Goal: Book appointment/travel/reservation

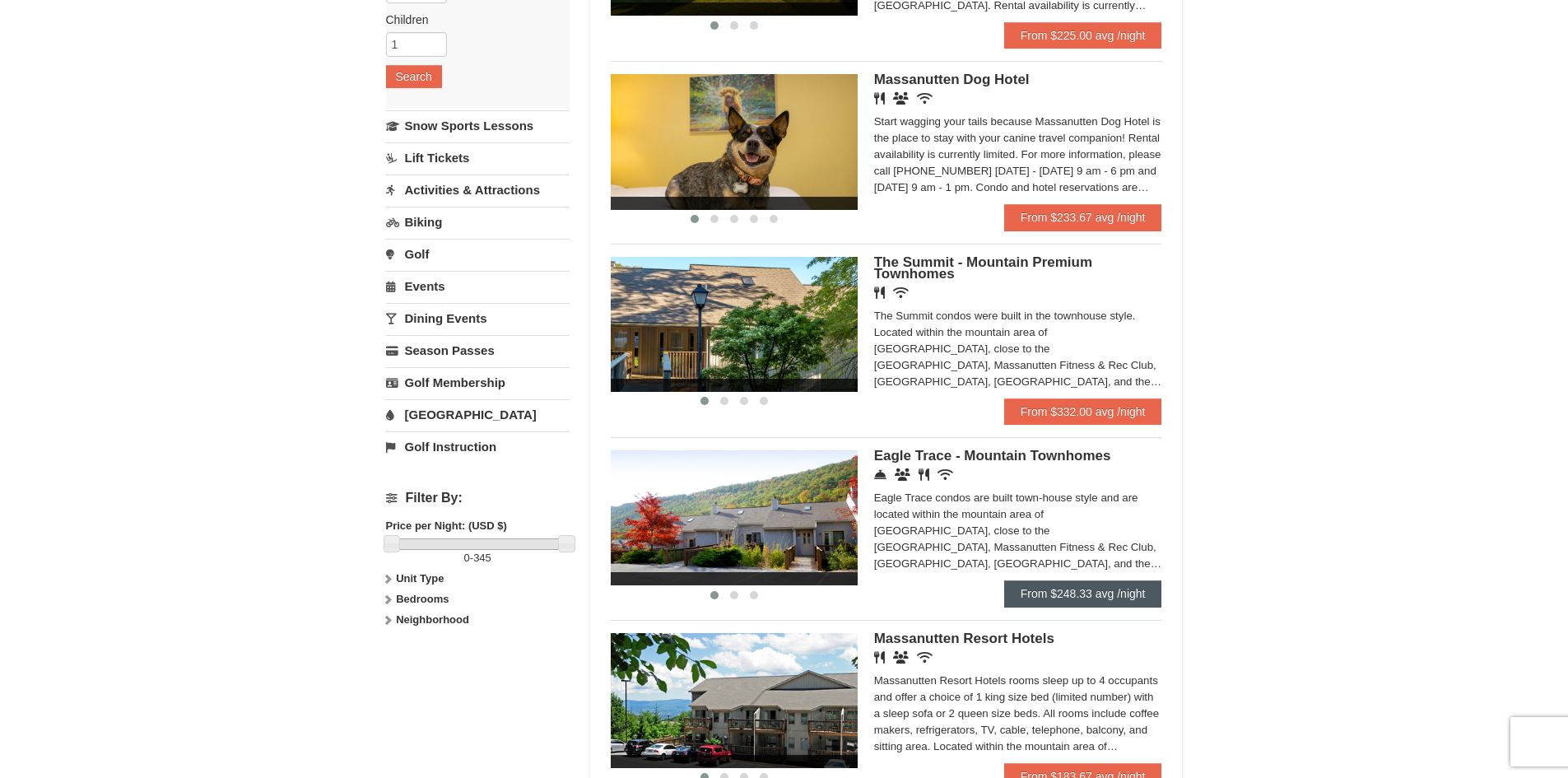
scroll to position [330, 0]
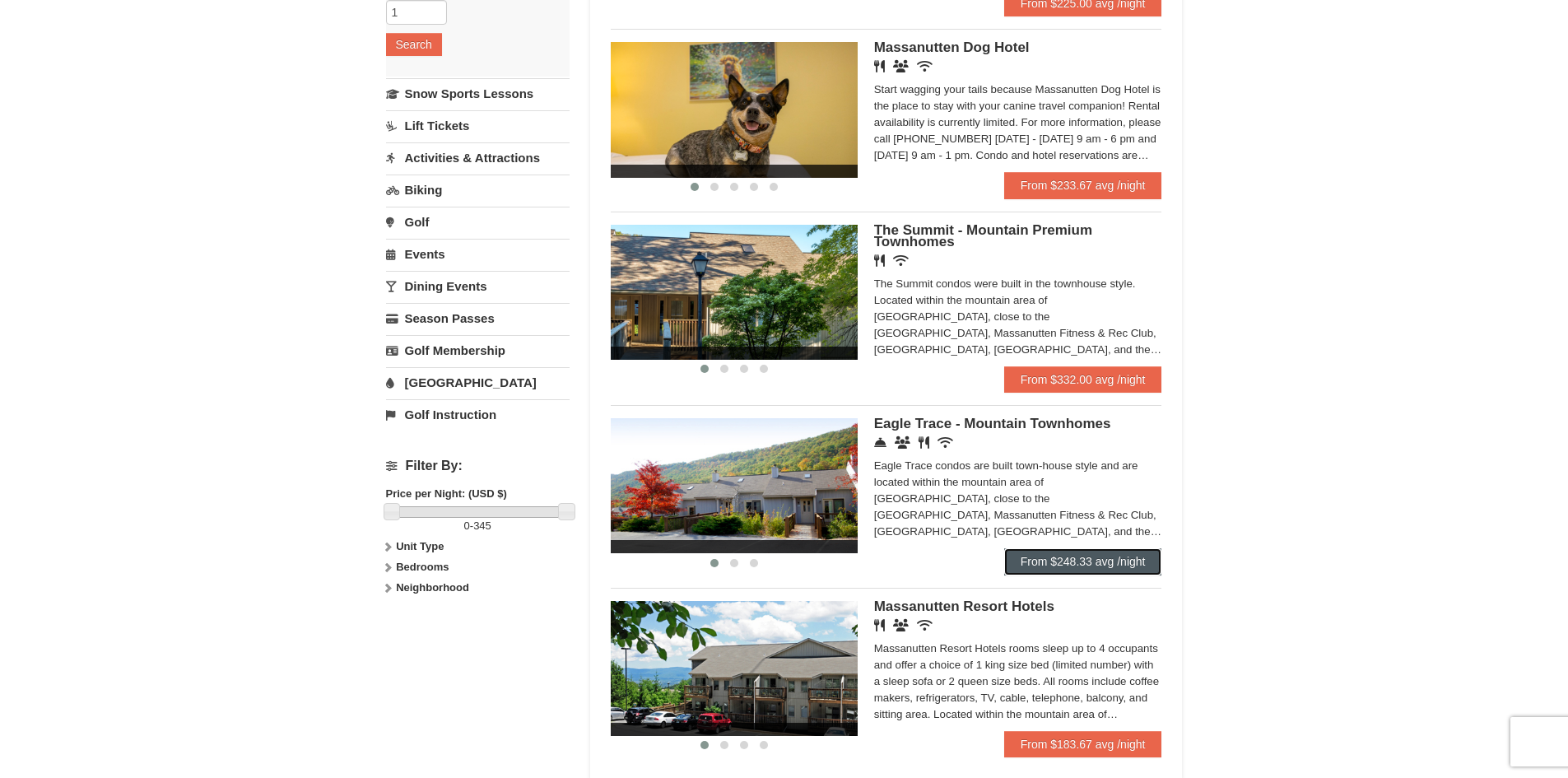
click at [1082, 548] on link "From $248.33 avg /night" at bounding box center [1083, 561] width 158 height 26
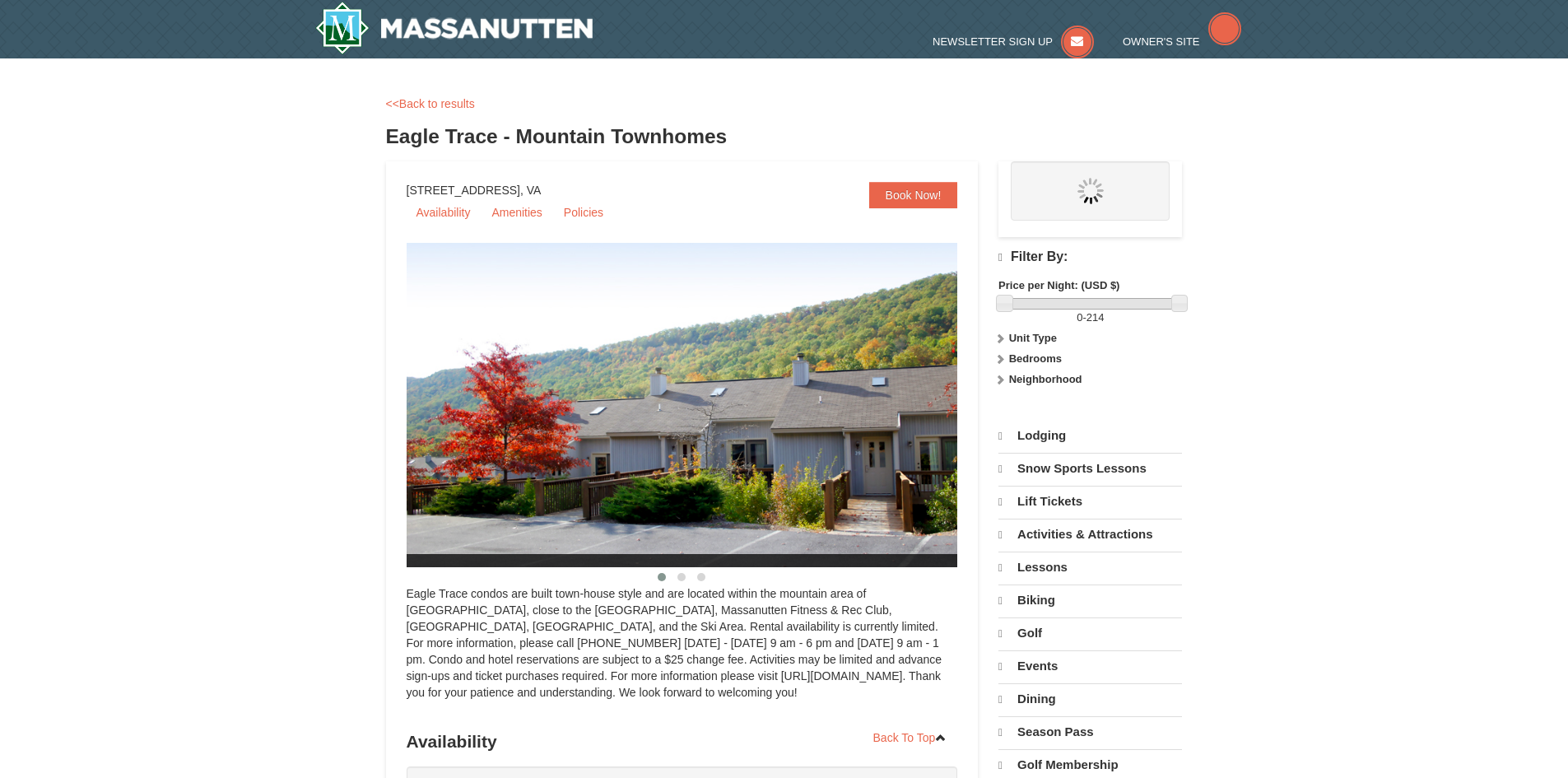
select select "9"
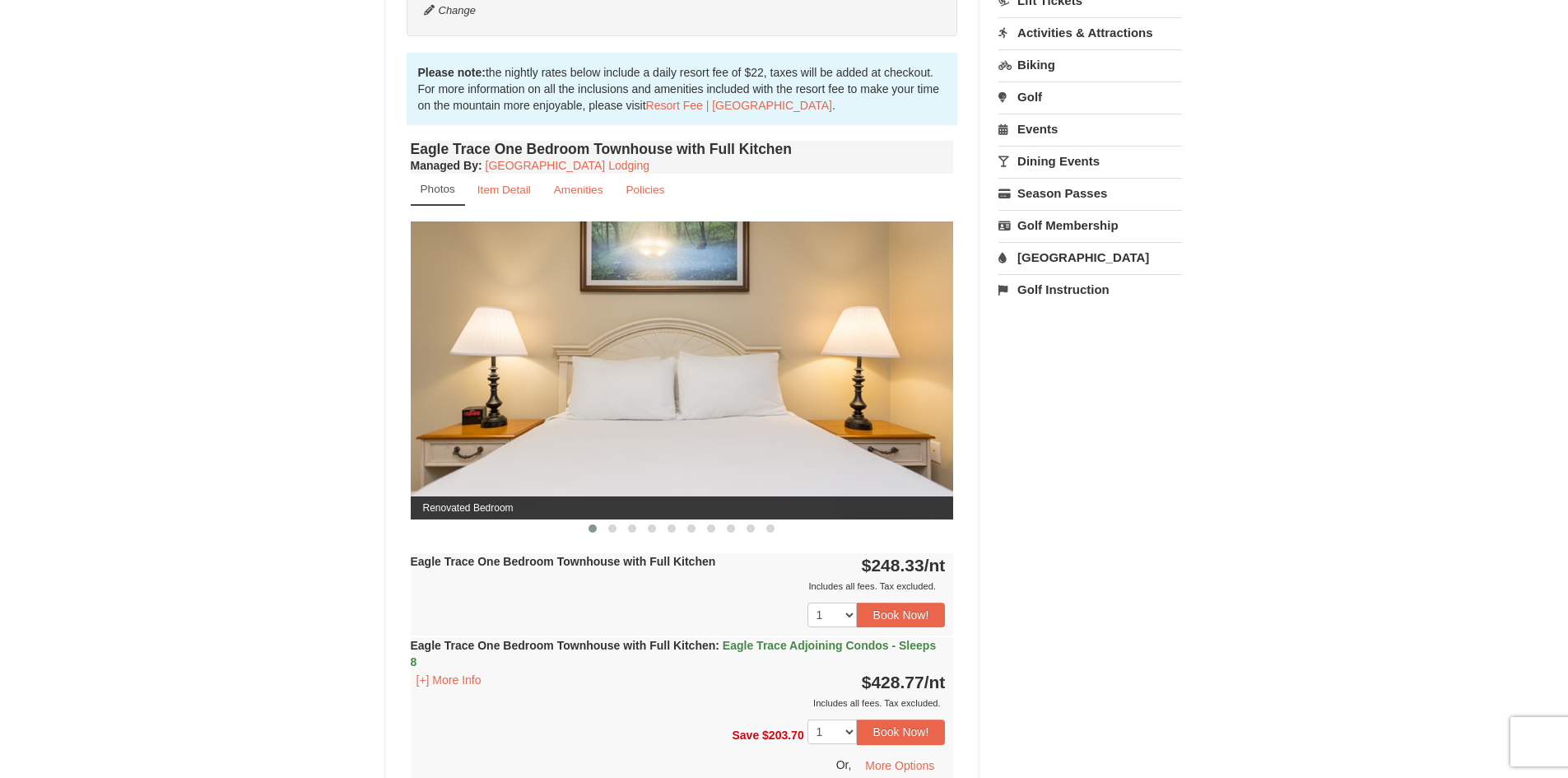
scroll to position [658, 0]
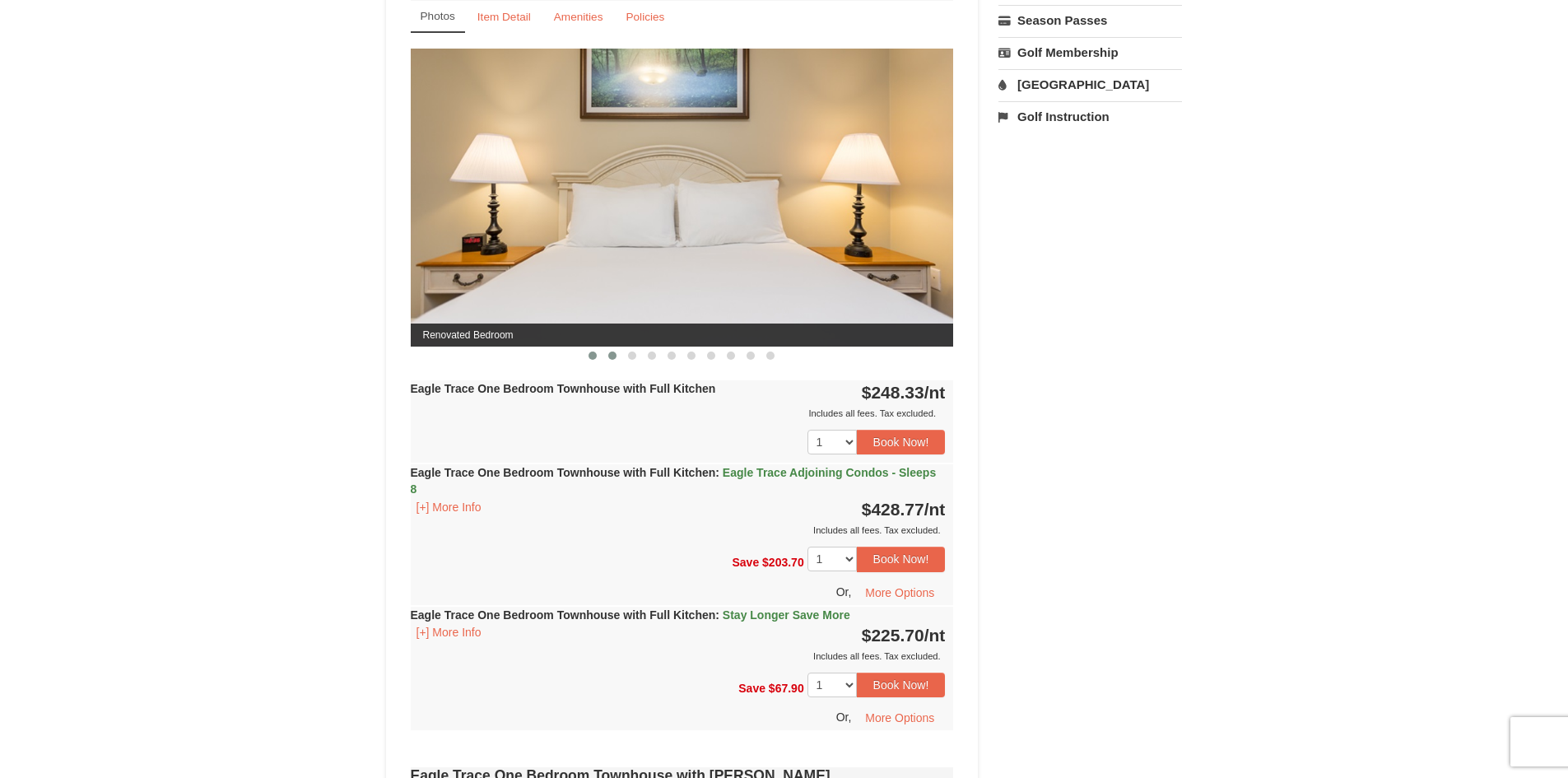
click at [614, 352] on span at bounding box center [612, 355] width 8 height 8
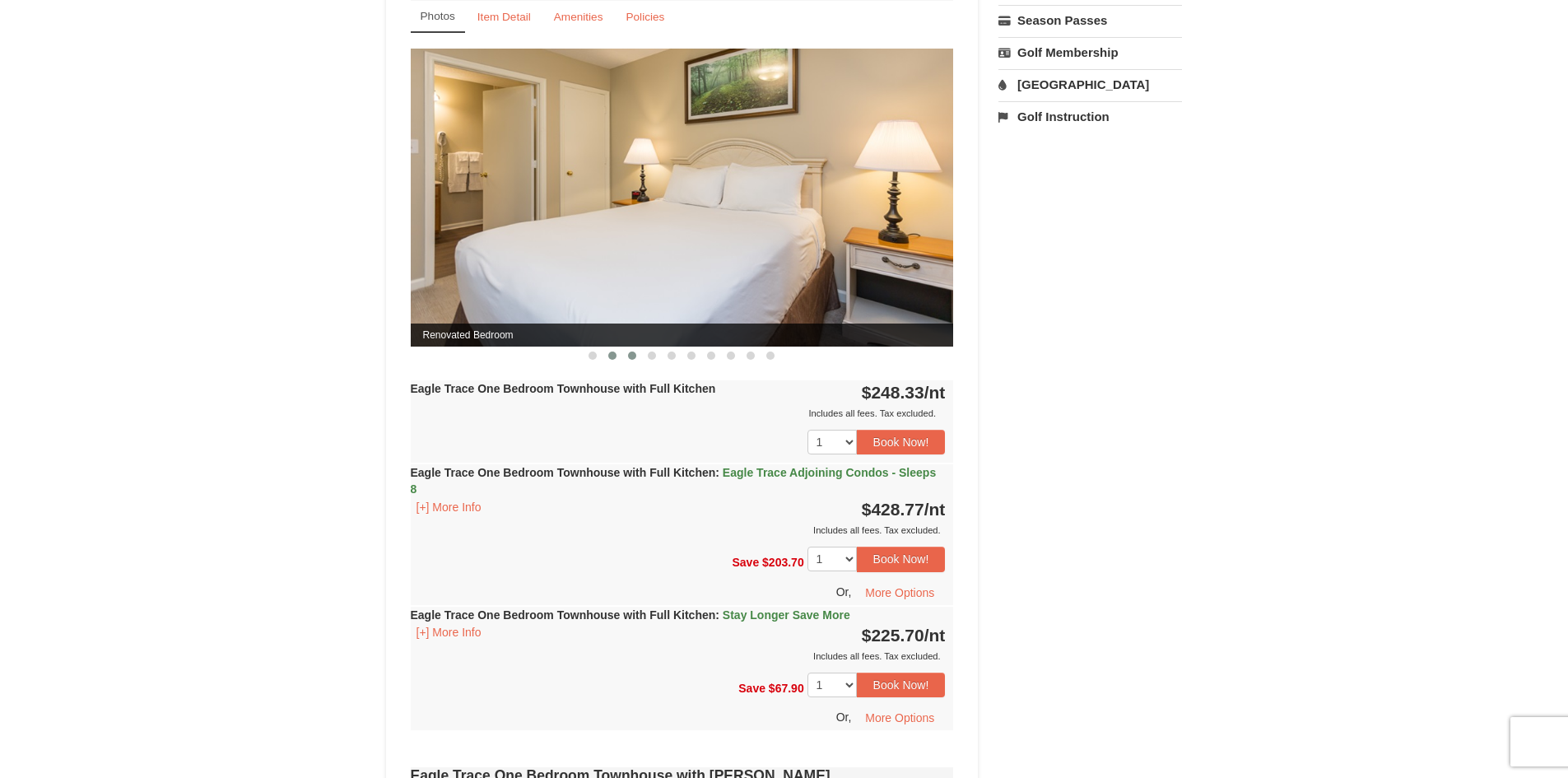
click at [634, 352] on span at bounding box center [632, 355] width 8 height 8
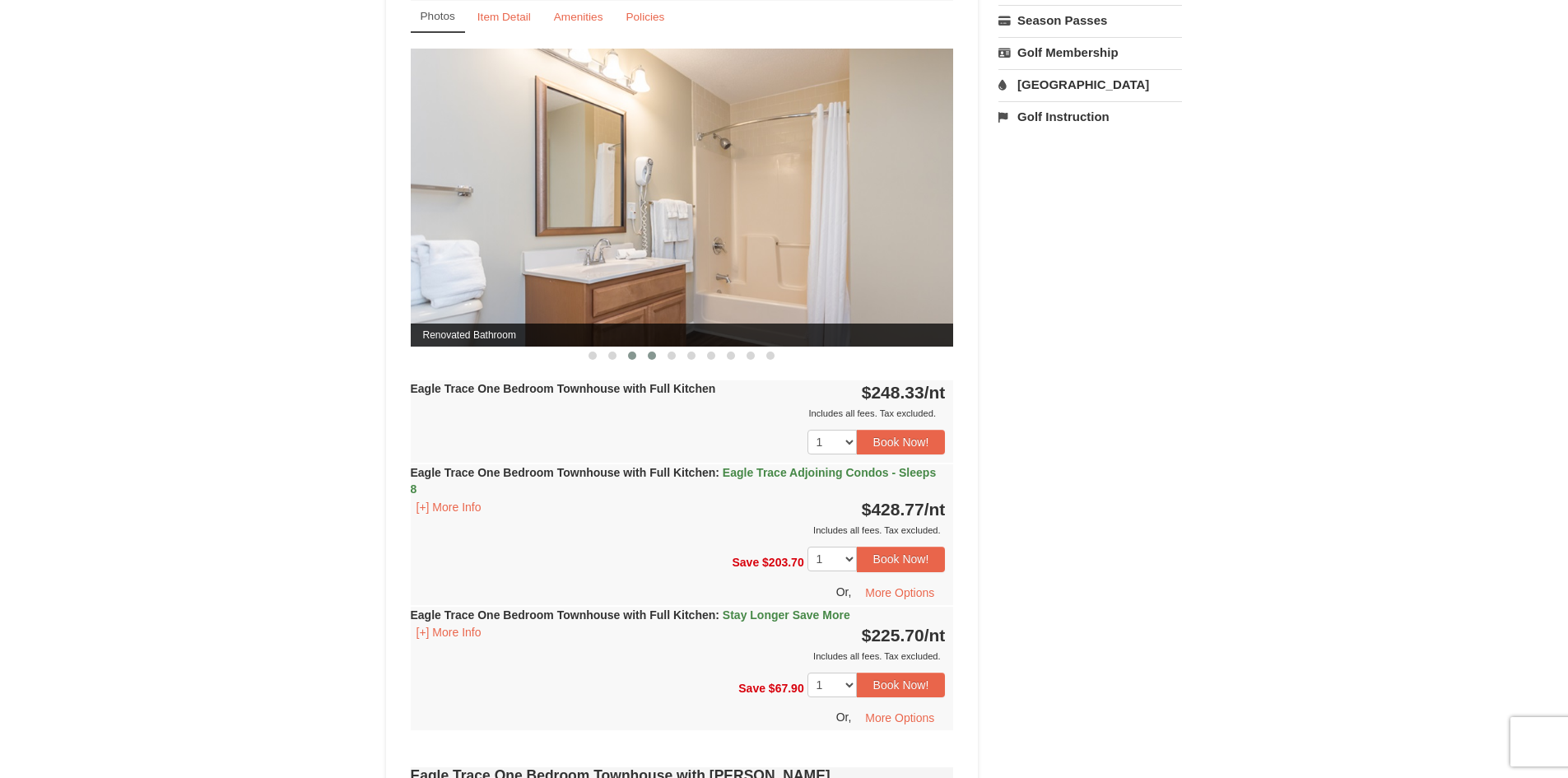
click at [650, 357] on span at bounding box center [652, 355] width 8 height 8
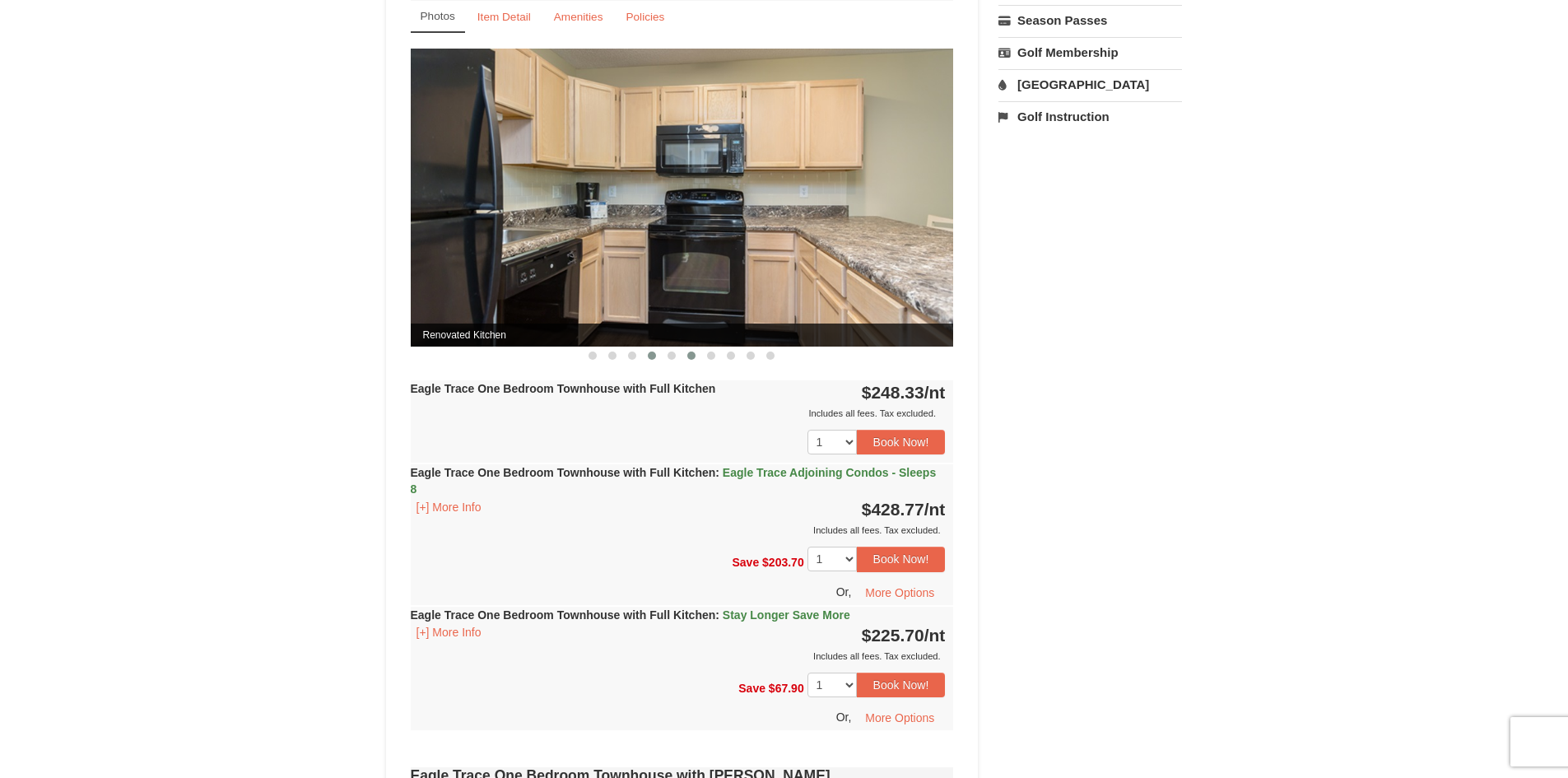
click at [691, 356] on span at bounding box center [692, 355] width 8 height 8
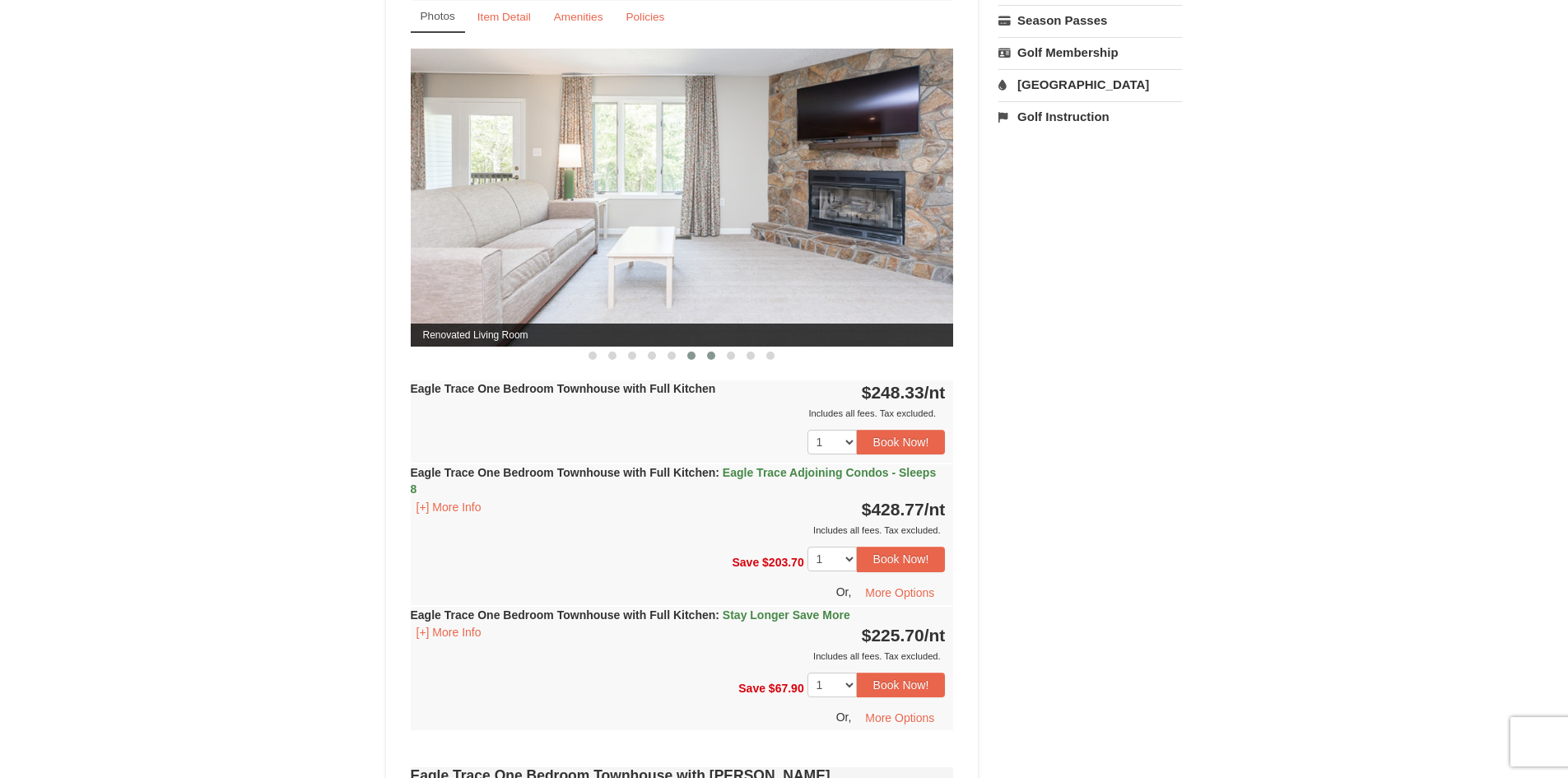
click at [713, 356] on span at bounding box center [711, 355] width 8 height 8
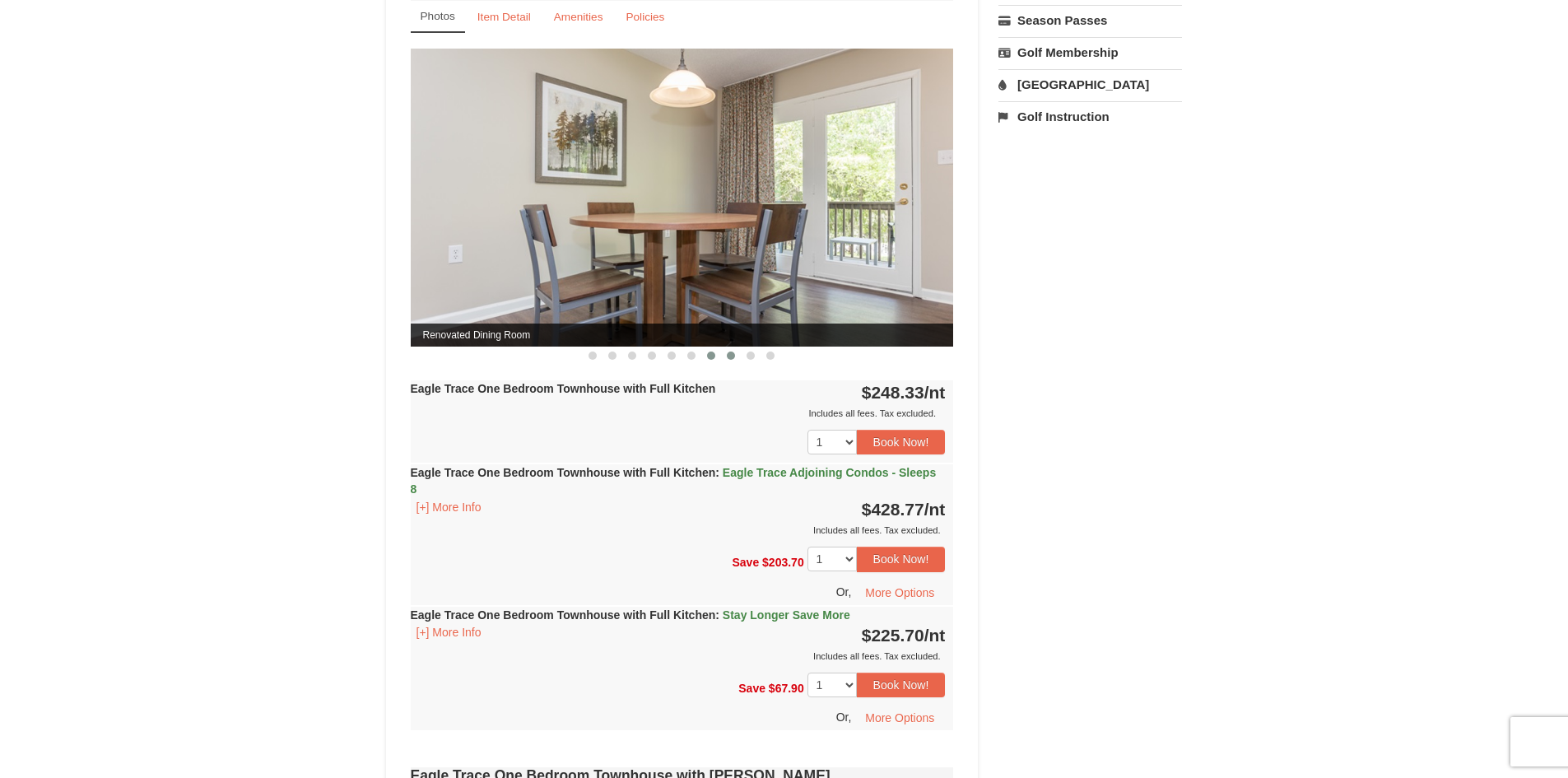
click at [736, 357] on button at bounding box center [731, 355] width 19 height 17
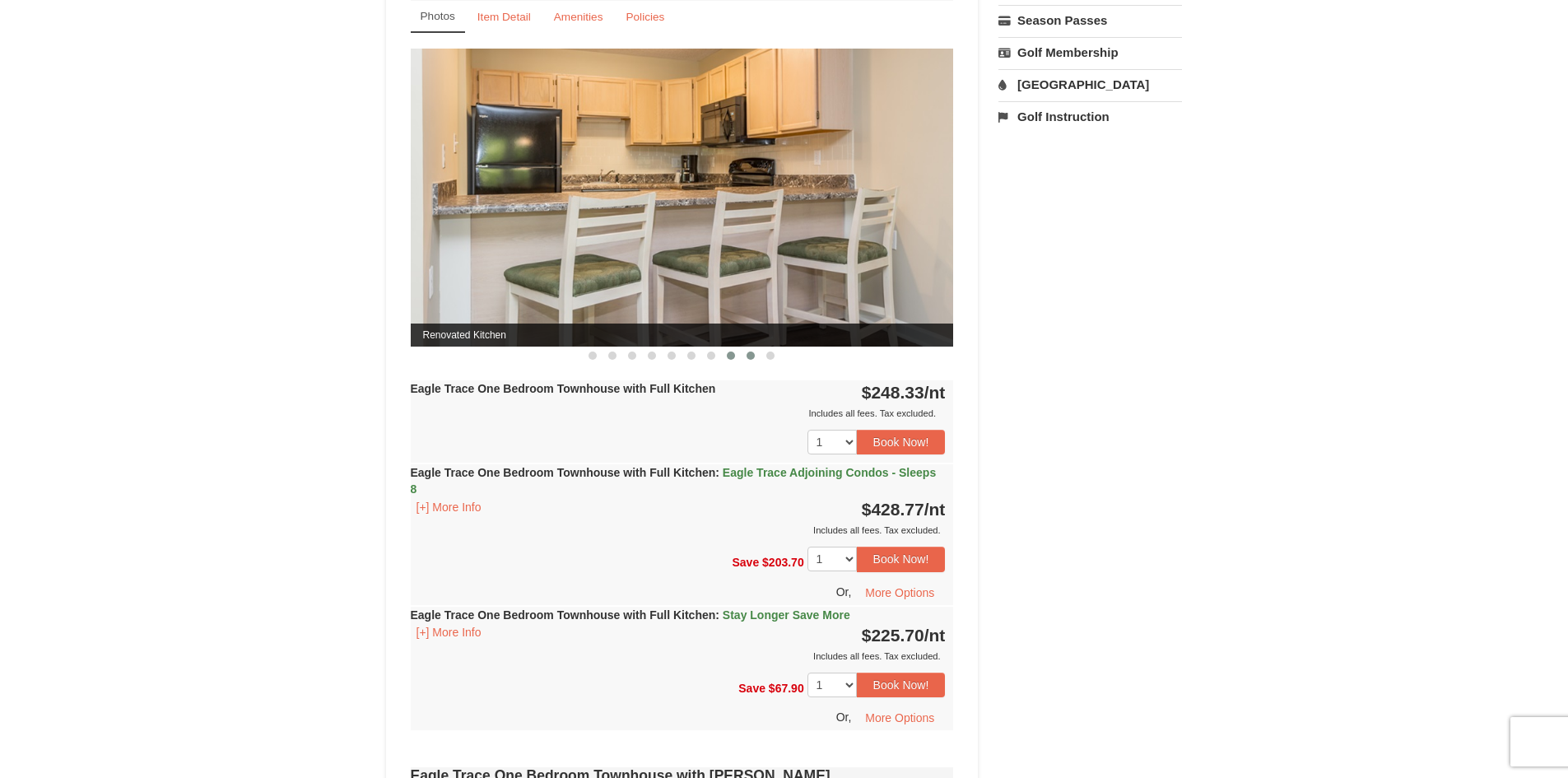
click at [743, 357] on button at bounding box center [751, 355] width 19 height 17
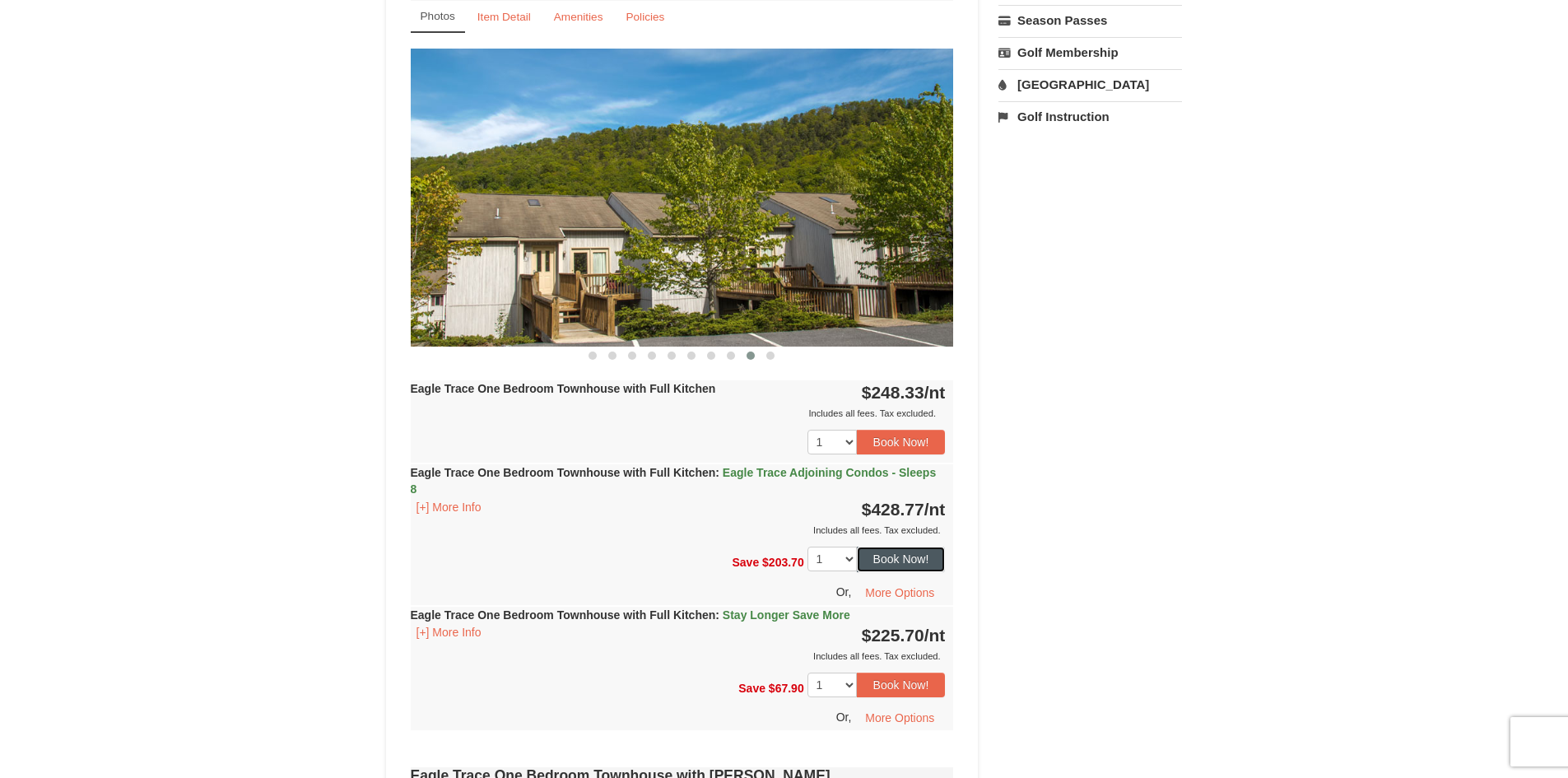
click at [875, 554] on button "Book Now!" at bounding box center [901, 558] width 89 height 24
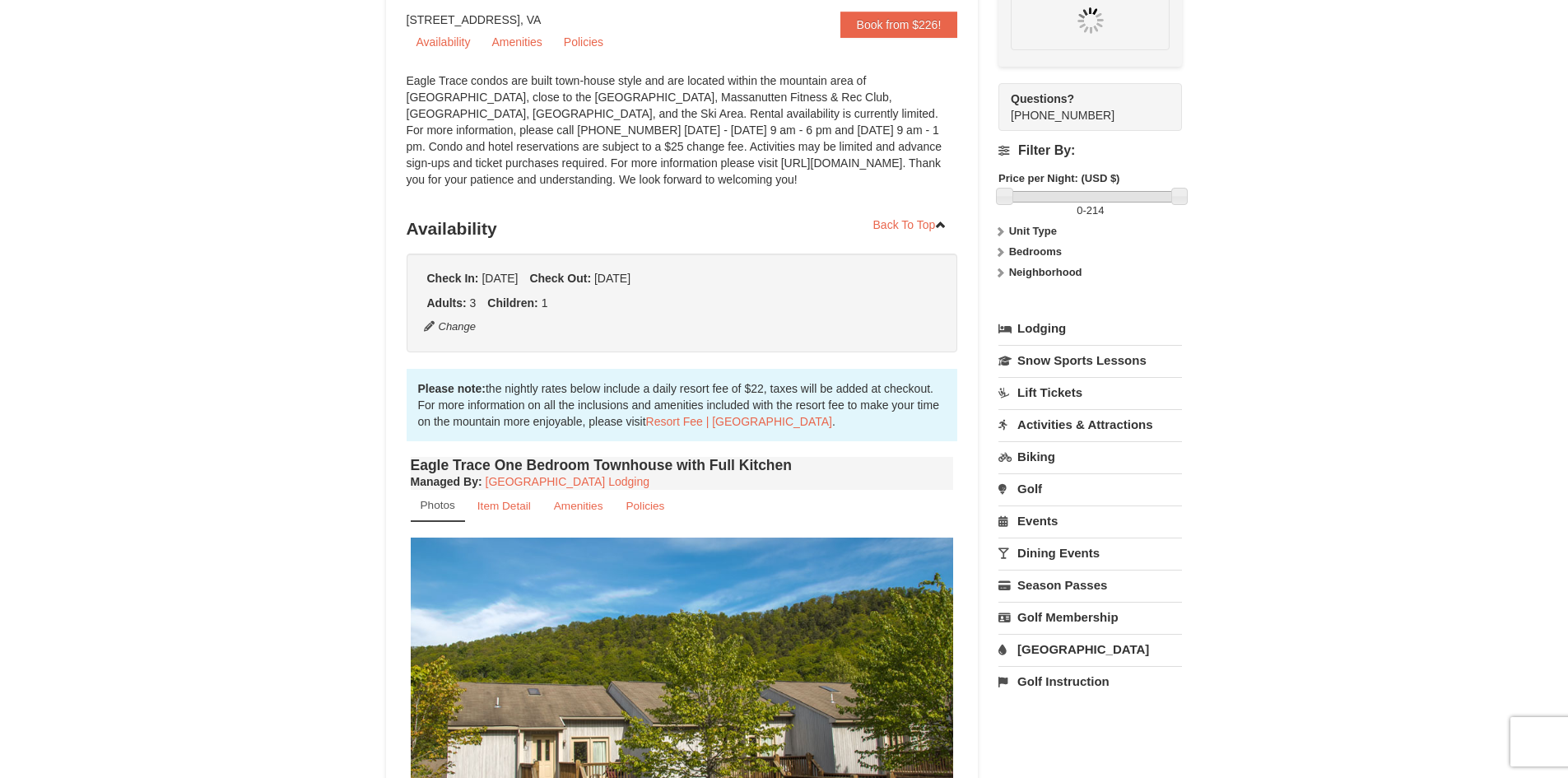
scroll to position [160, 0]
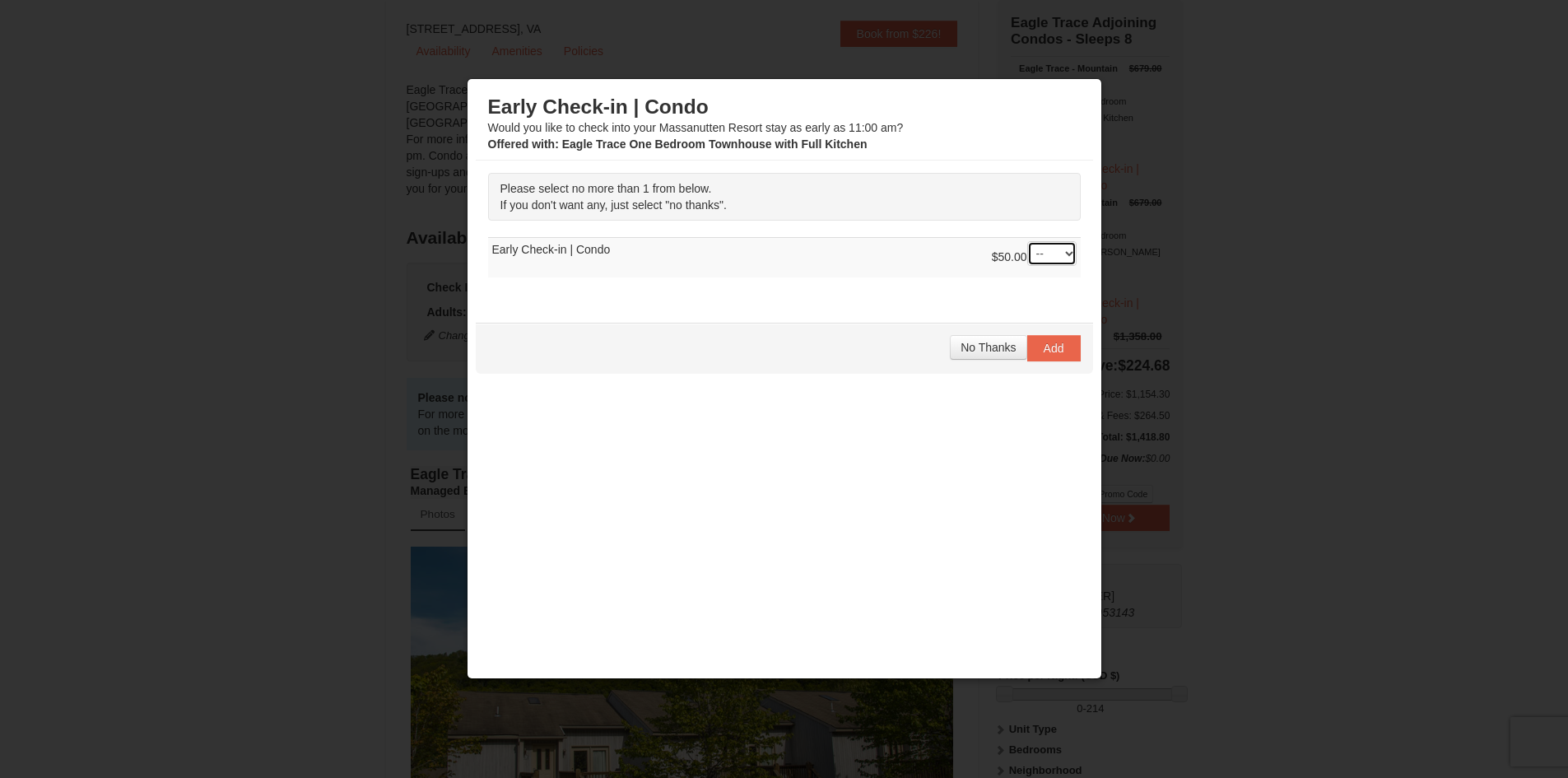
click at [1050, 251] on select "-- 01" at bounding box center [1051, 253] width 50 height 24
select select "1"
click at [1027, 241] on select "-- 01" at bounding box center [1051, 253] width 50 height 24
click at [1059, 344] on span "Add" at bounding box center [1053, 348] width 20 height 14
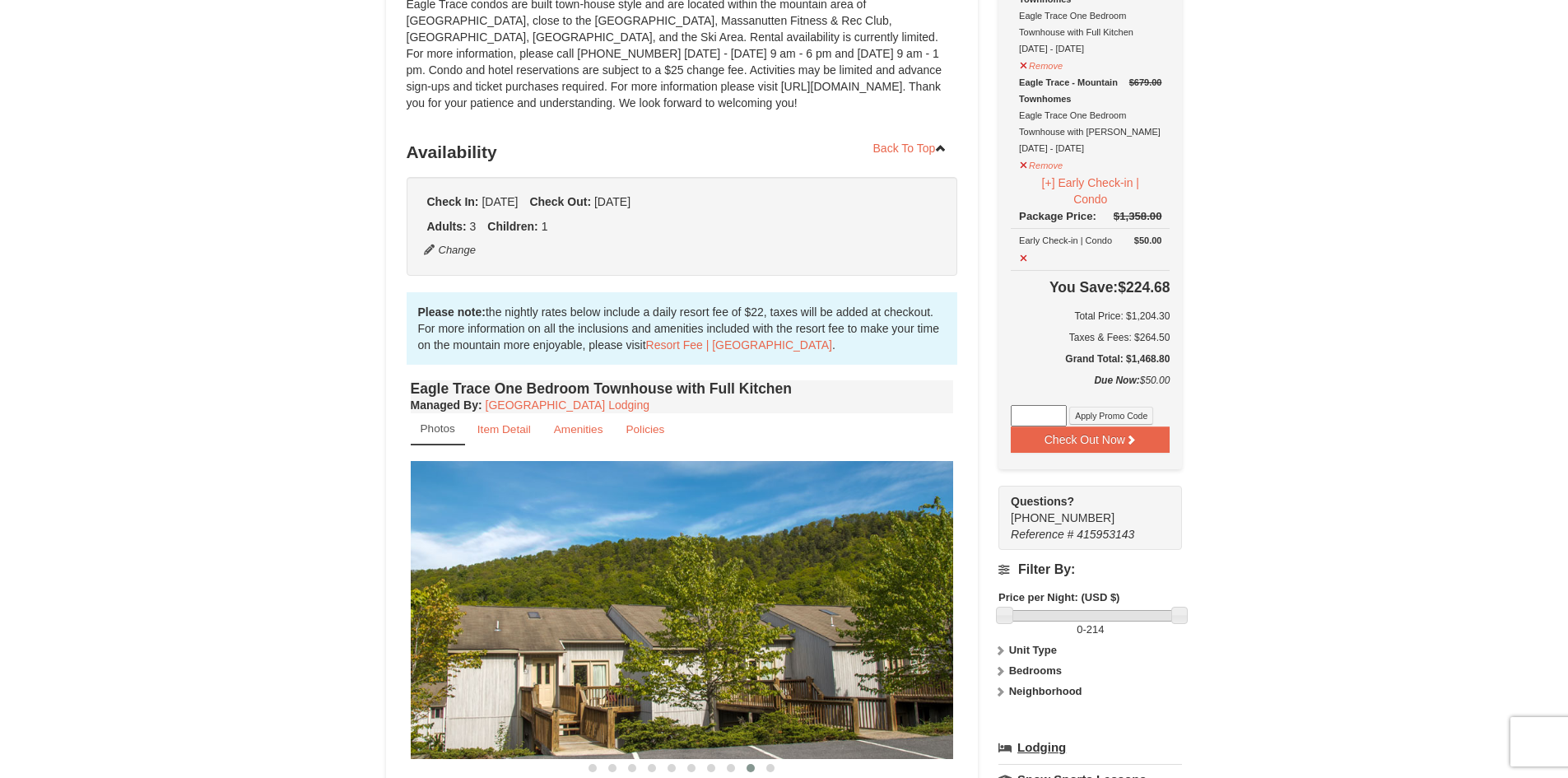
scroll to position [576, 0]
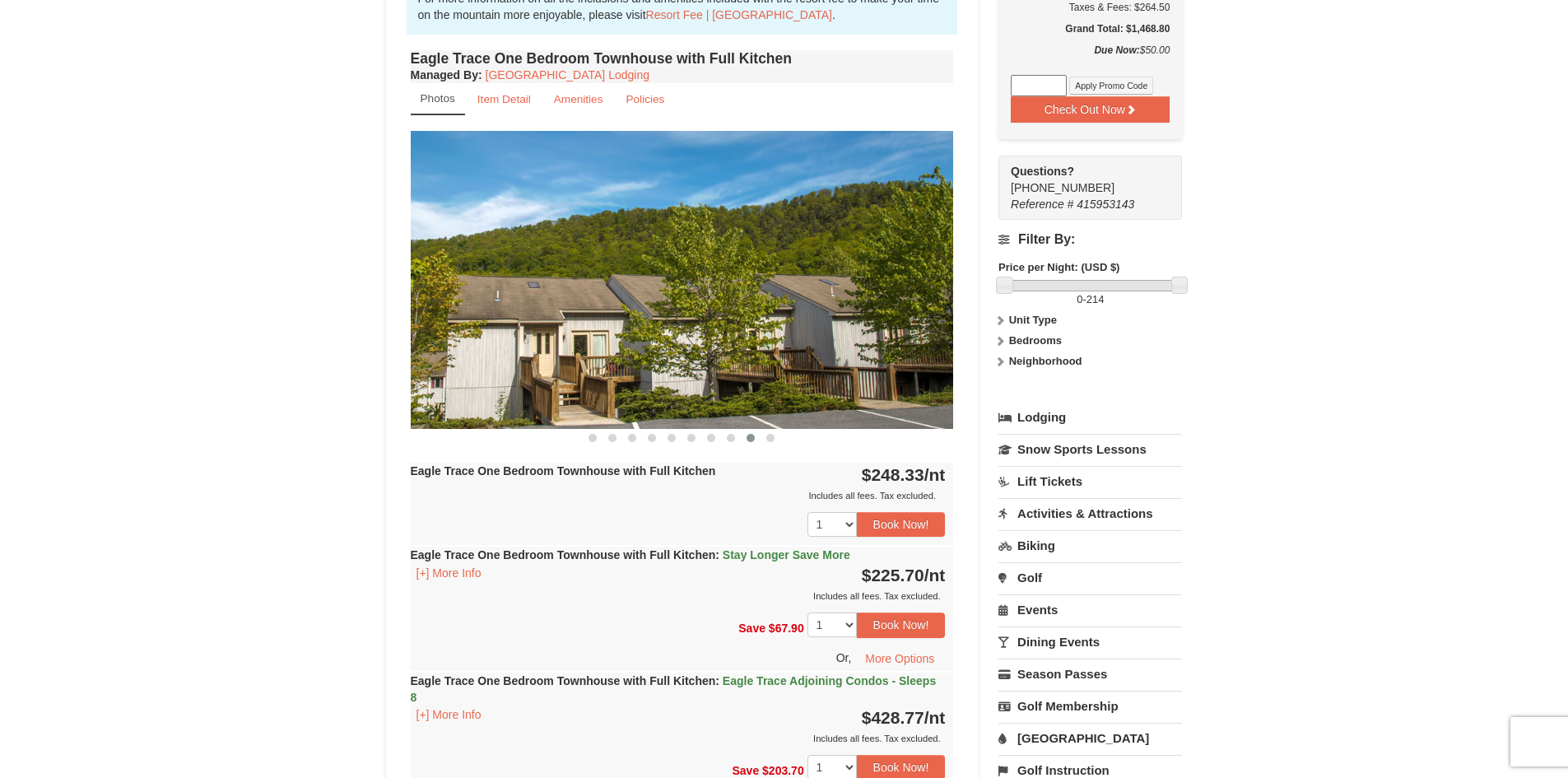
click at [1038, 480] on link "Lift Tickets" at bounding box center [1090, 480] width 184 height 30
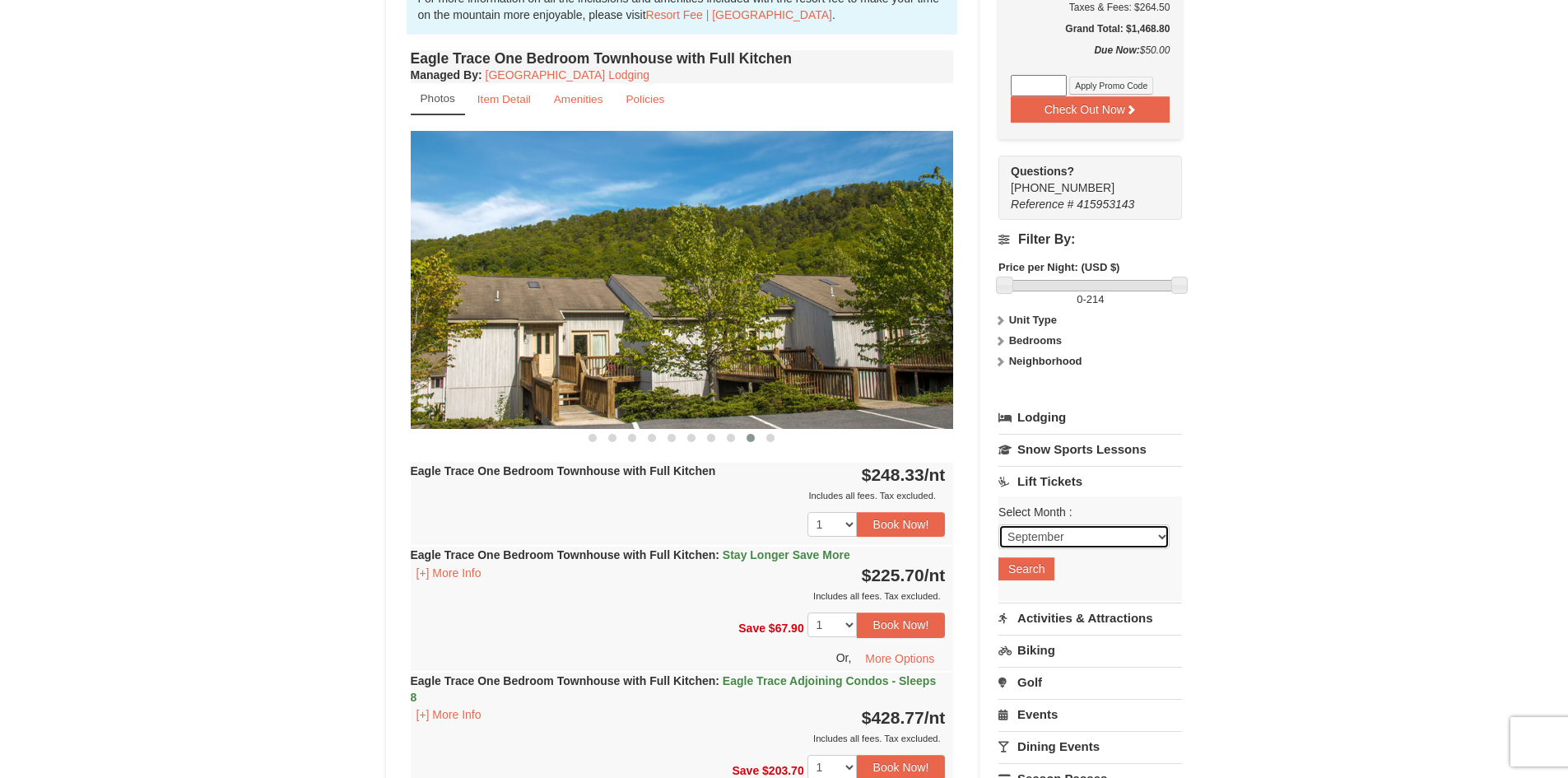
click at [1038, 542] on select "September October November December January February March April May June July …" at bounding box center [1085, 536] width 171 height 24
select select "1"
click at [999, 527] on select "September October November December January February March April May June July …" at bounding box center [1085, 536] width 171 height 24
click at [1032, 575] on button "Search" at bounding box center [1027, 569] width 56 height 23
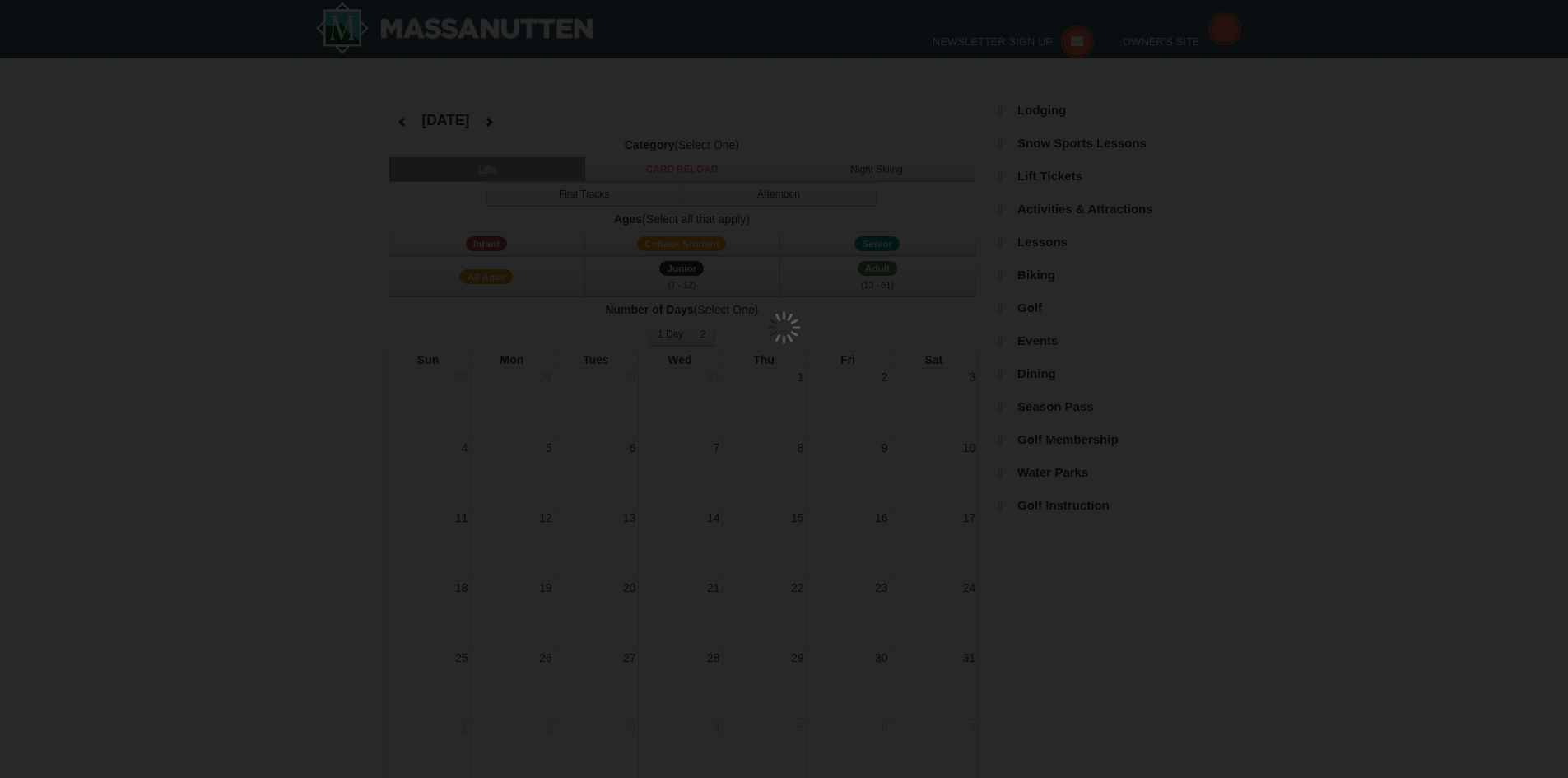
select select "1"
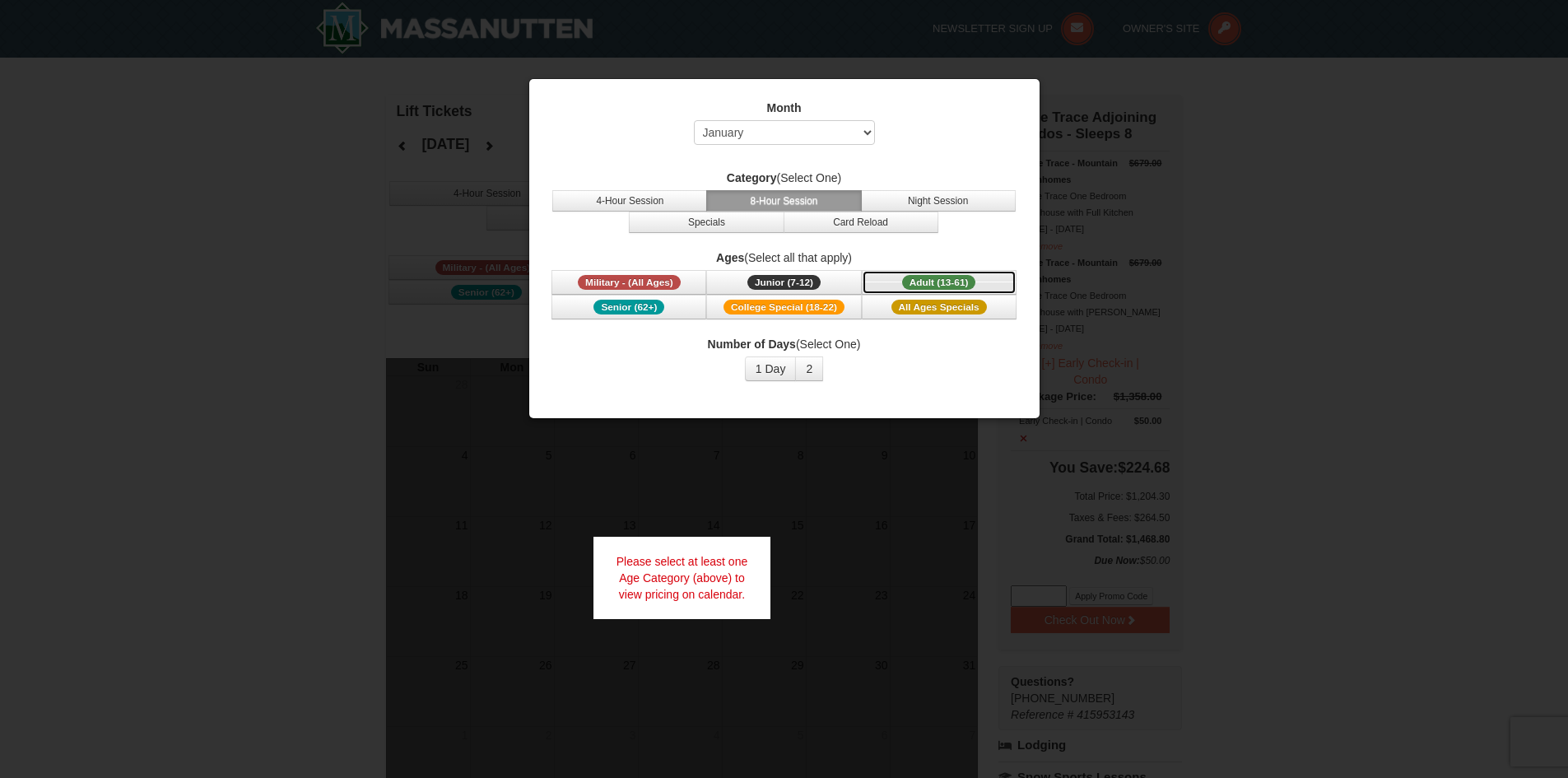
click at [940, 276] on span "Adult (13-61)" at bounding box center [940, 282] width 74 height 15
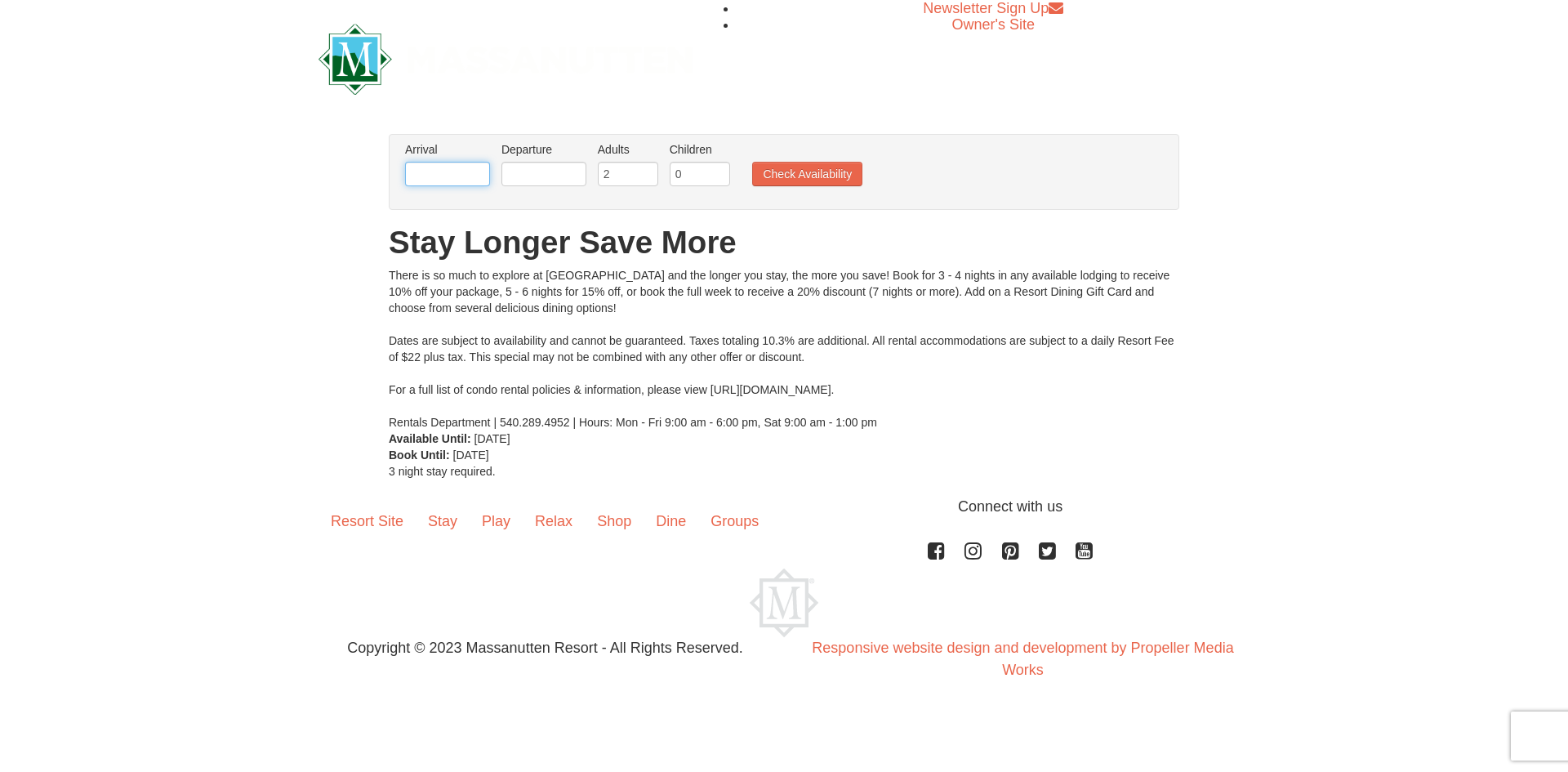
click at [485, 179] on input "text" at bounding box center [448, 174] width 85 height 24
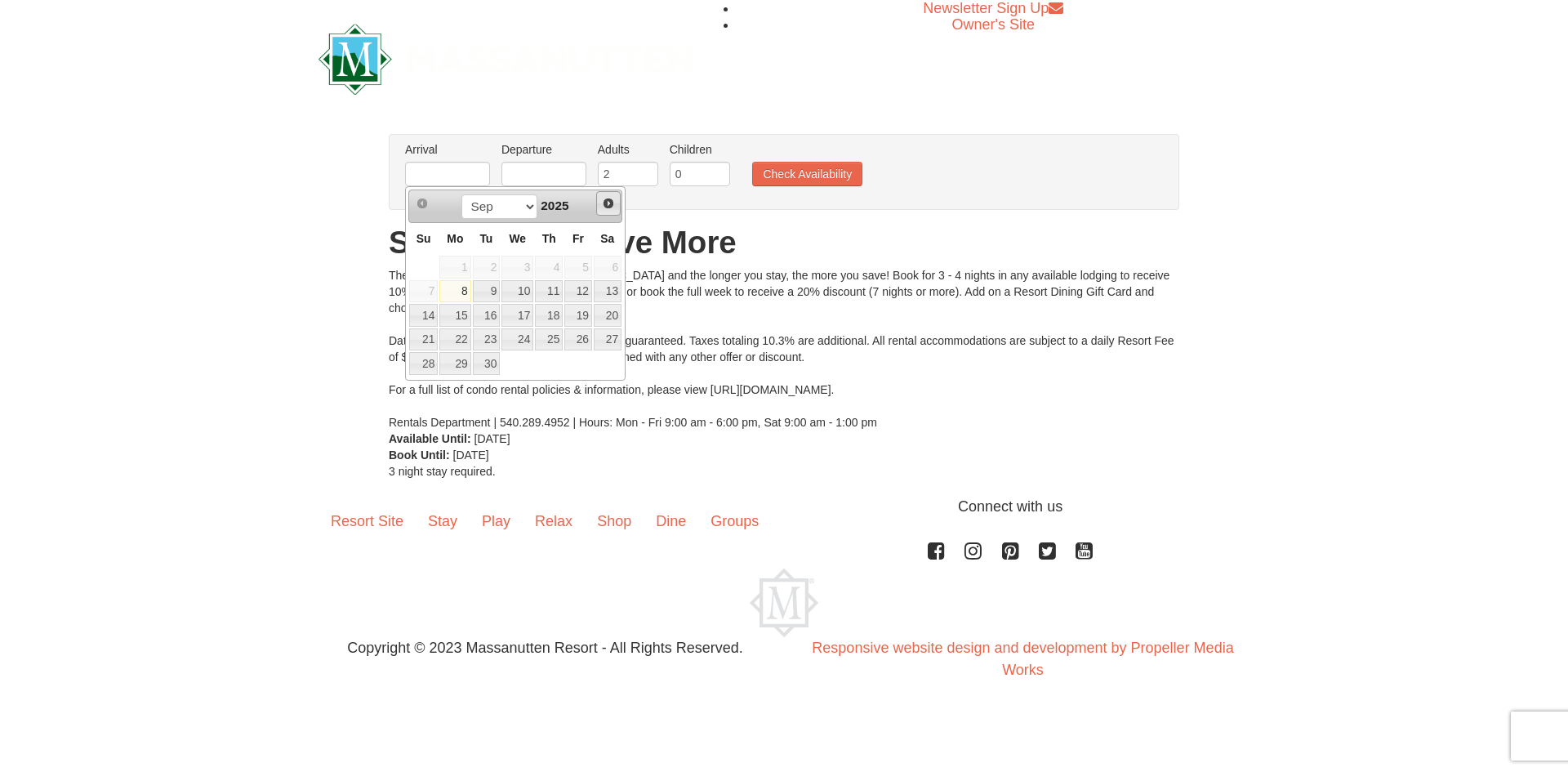
click at [614, 205] on span "Next" at bounding box center [609, 204] width 14 height 14
click at [609, 202] on span "Next" at bounding box center [609, 204] width 14 height 14
click at [690, 445] on div "From: To: Adults: 2 Children: 0 Change Arrival Please format dates MM/DD/YYYY P…" at bounding box center [784, 307] width 790 height 345
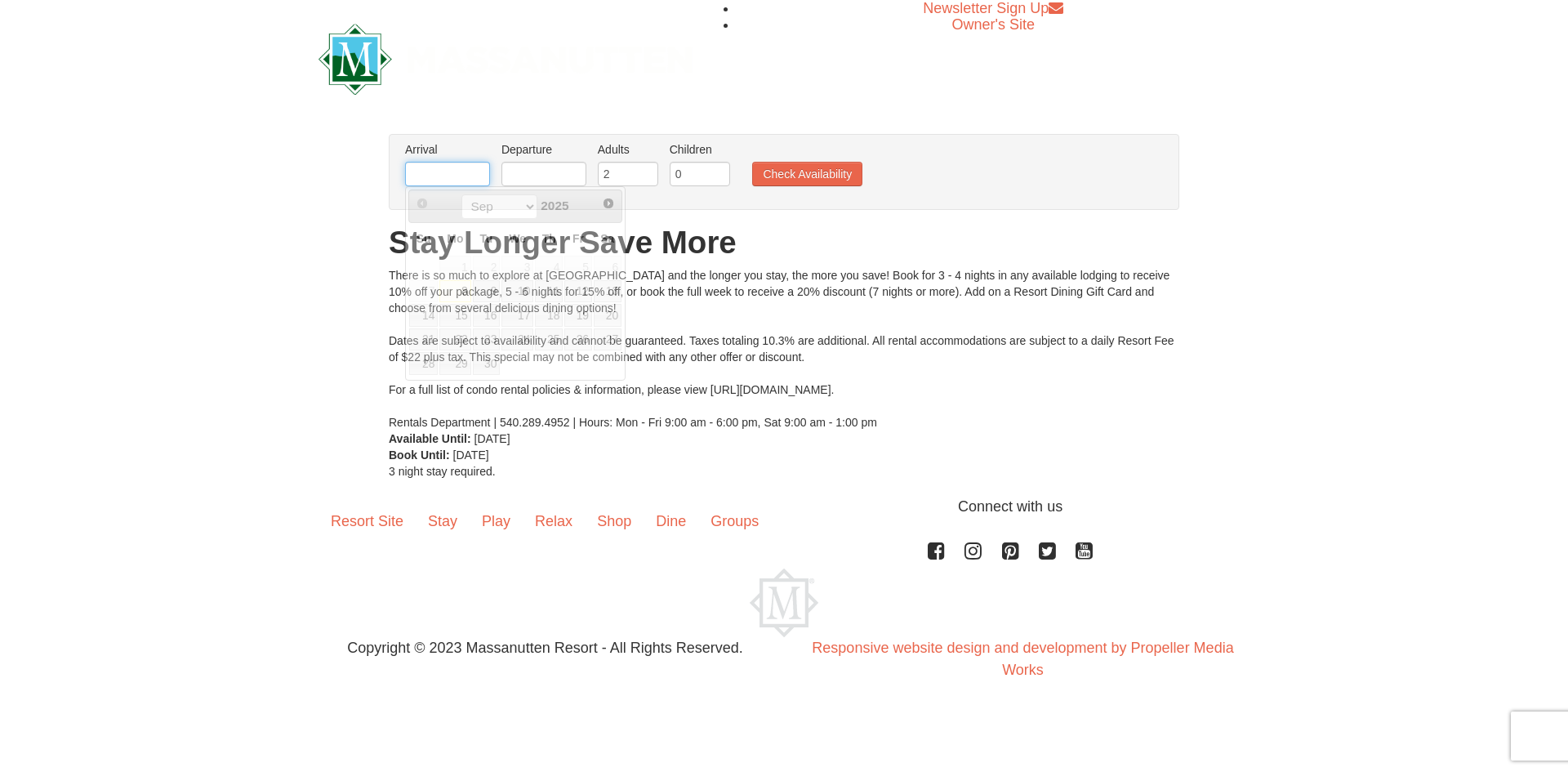
click at [454, 167] on input "text" at bounding box center [448, 174] width 85 height 24
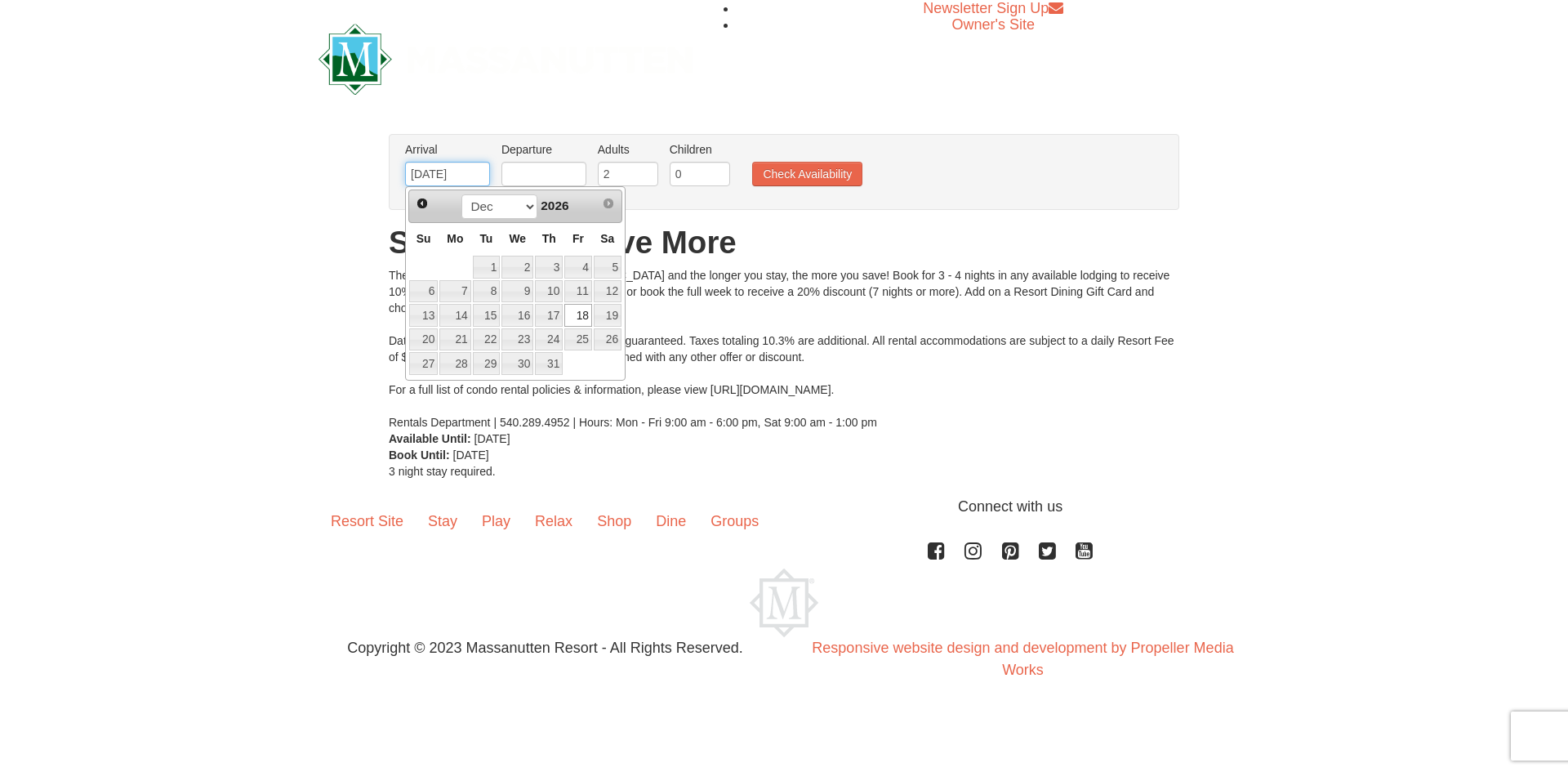
click at [437, 170] on input "12/18/2026" at bounding box center [448, 174] width 85 height 24
click at [552, 287] on link "8" at bounding box center [548, 291] width 28 height 23
type input "[DATE]"
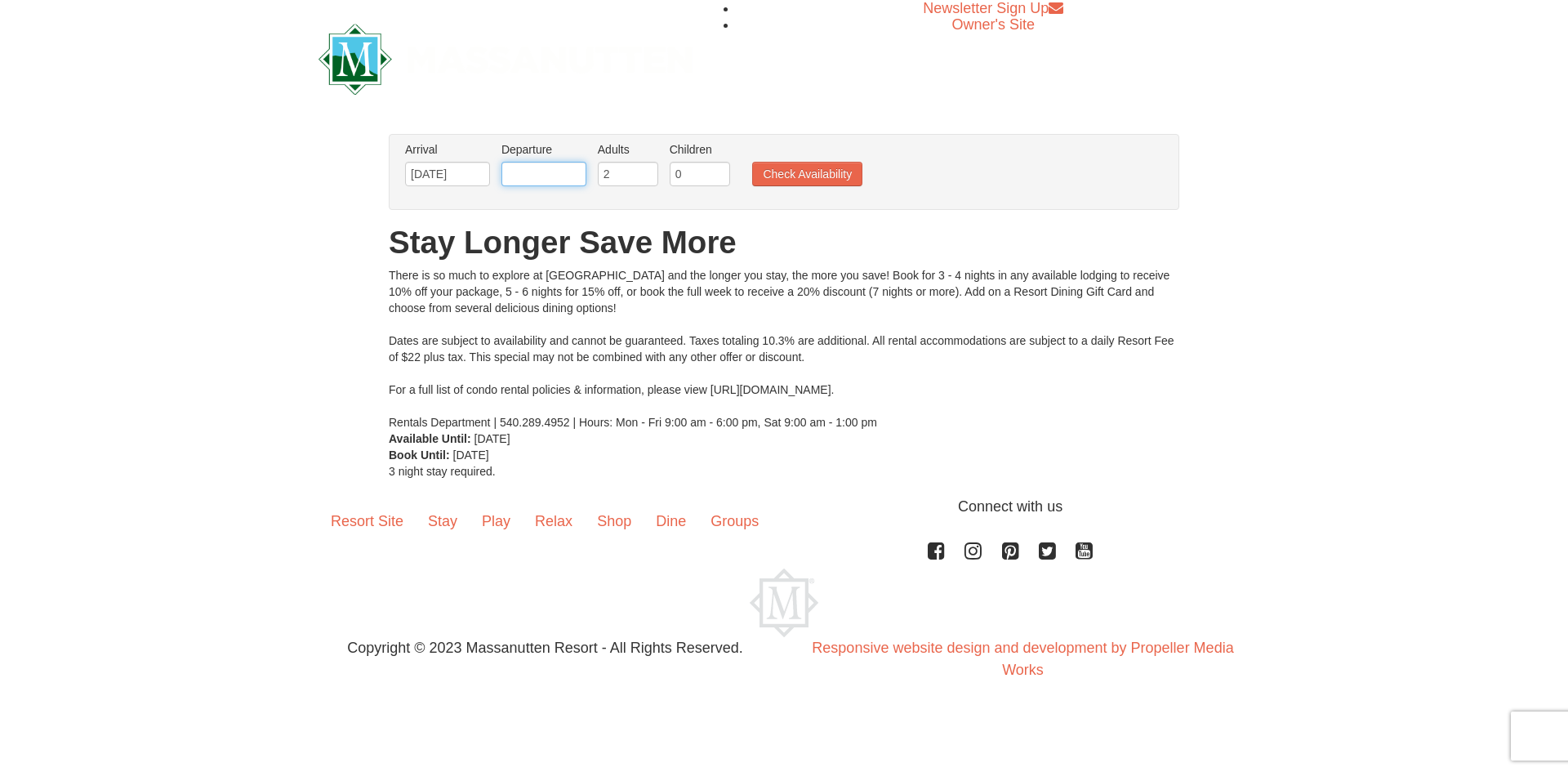
click at [550, 174] on input "text" at bounding box center [544, 174] width 85 height 24
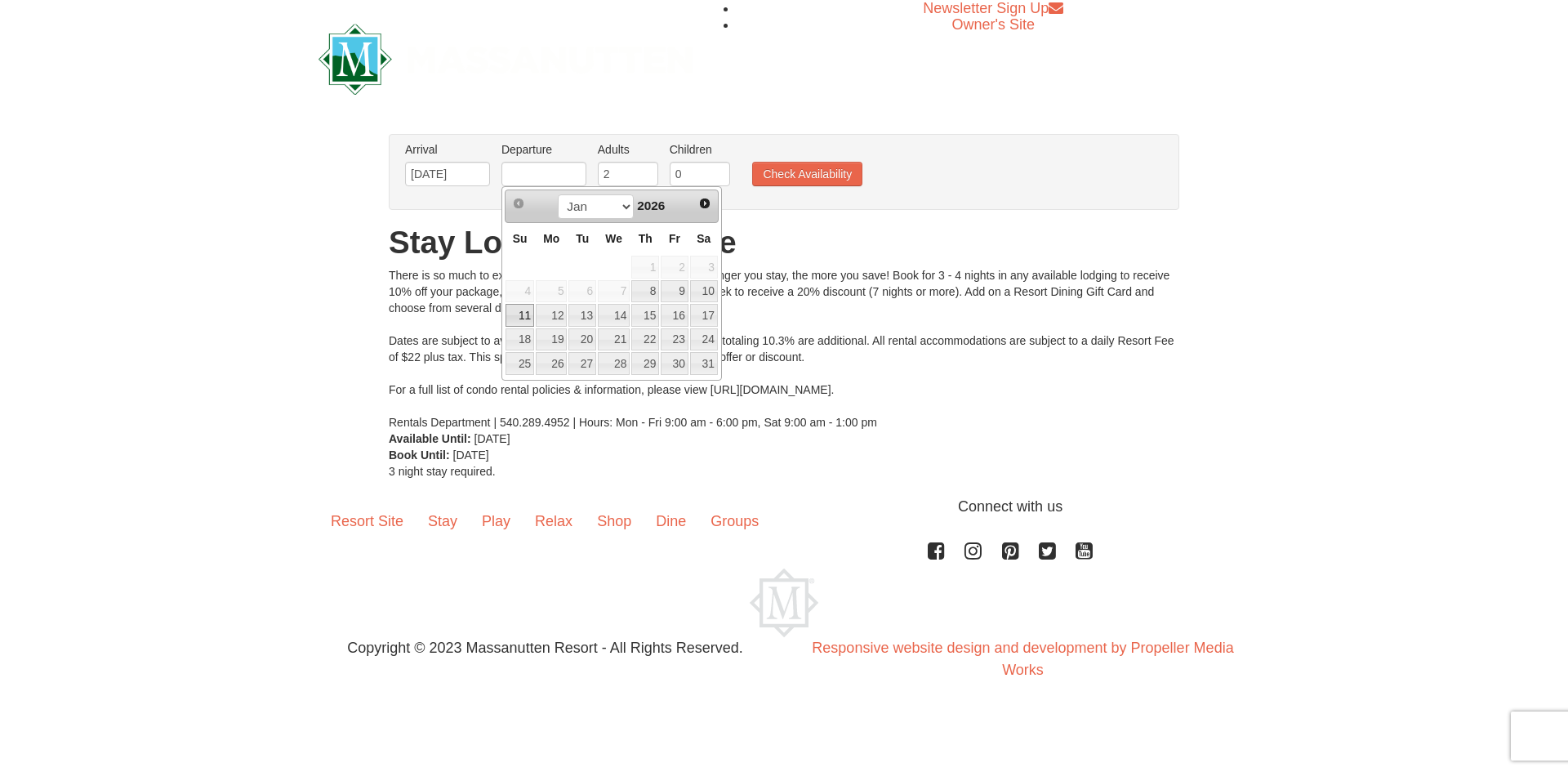
click at [520, 313] on link "11" at bounding box center [520, 316] width 29 height 23
type input "[DATE]"
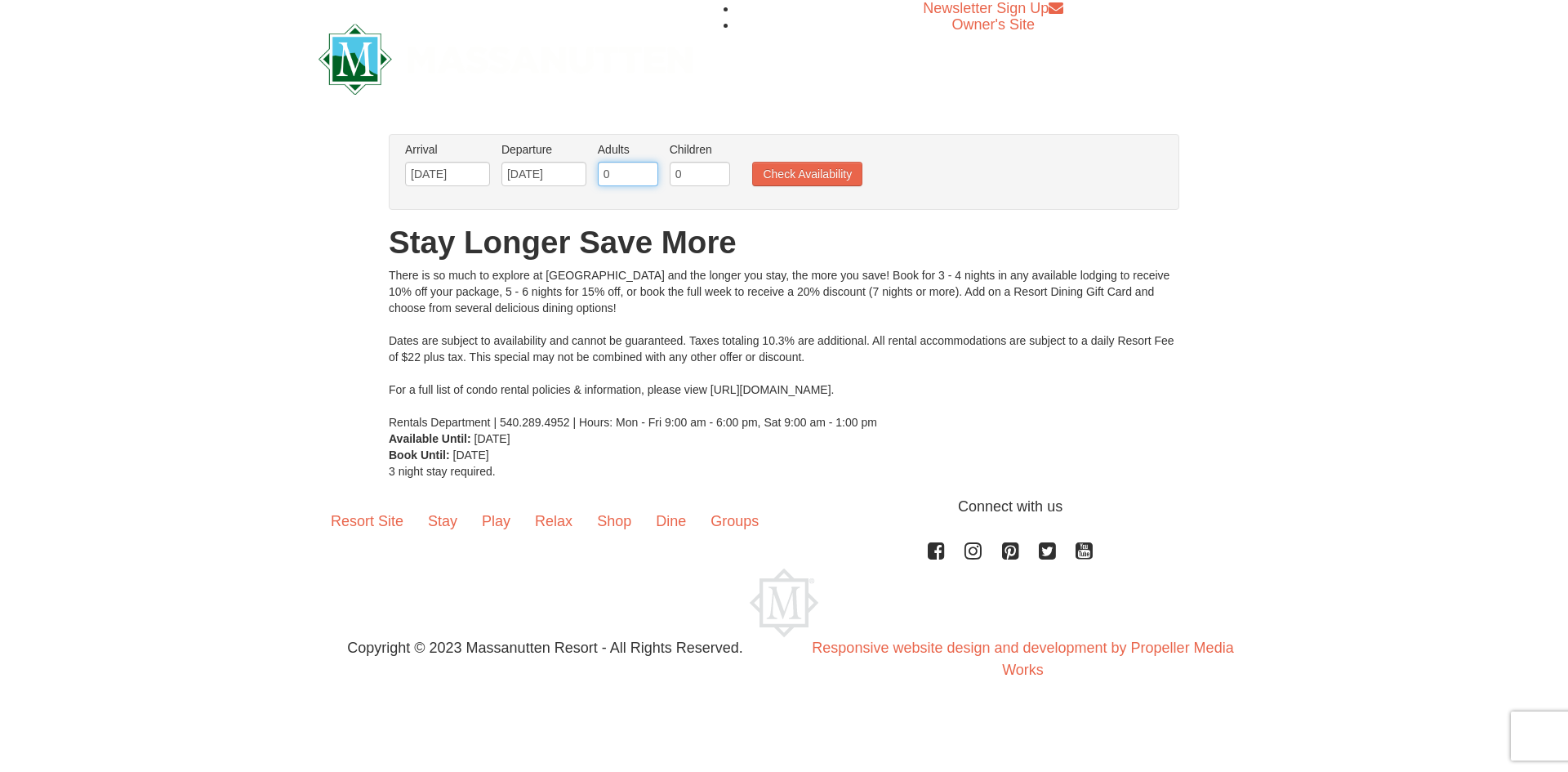
drag, startPoint x: 644, startPoint y: 169, endPoint x: 593, endPoint y: 180, distance: 52.2
click at [597, 180] on input "0" at bounding box center [627, 174] width 61 height 24
click at [647, 167] on input "1" at bounding box center [627, 174] width 61 height 24
click at [647, 167] on input "2" at bounding box center [627, 174] width 61 height 24
type input "3"
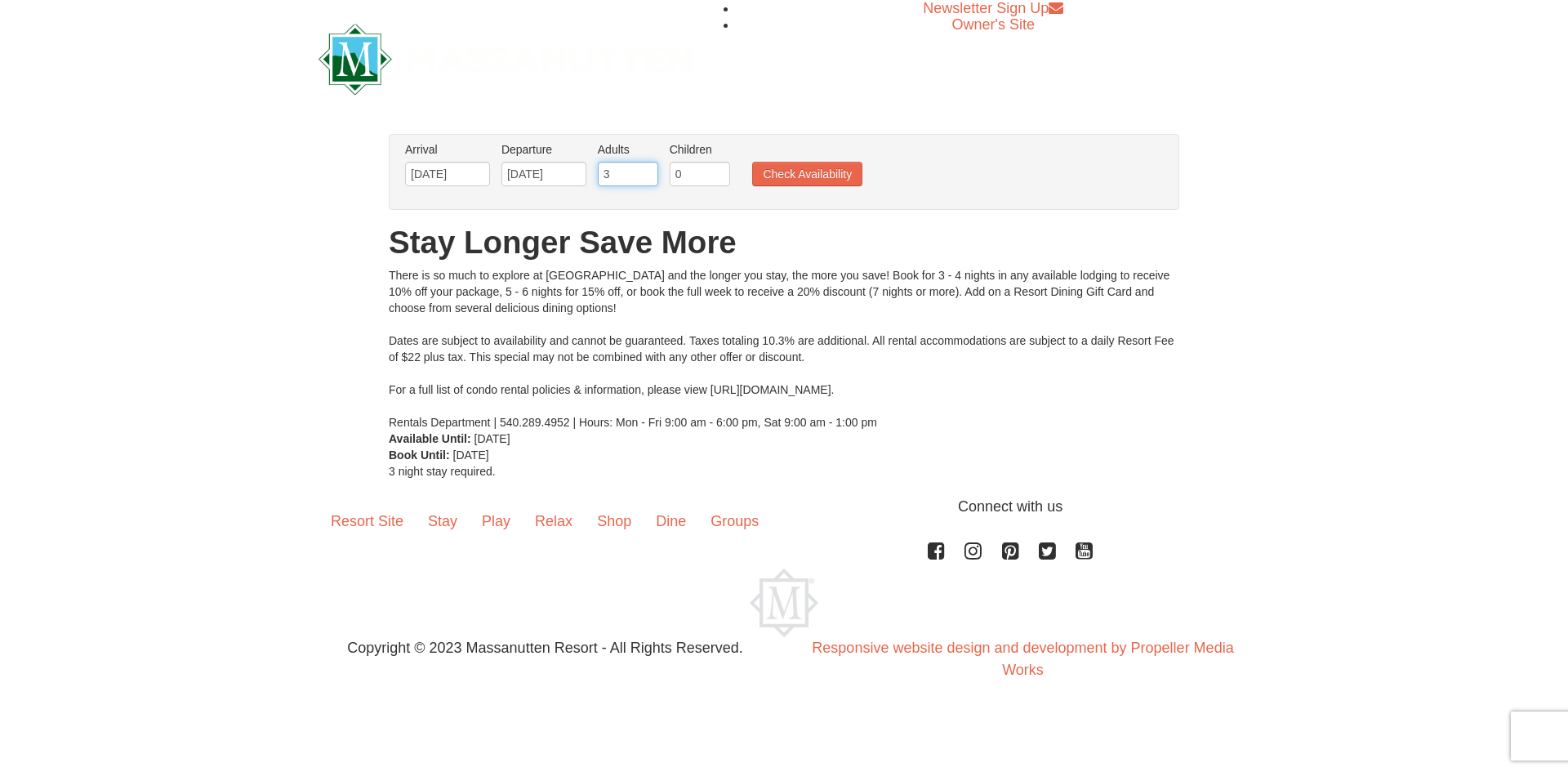
click at [647, 167] on input "3" at bounding box center [627, 174] width 61 height 24
click at [696, 167] on input "0" at bounding box center [700, 174] width 61 height 24
type input "01"
click at [805, 165] on button "Check Availability" at bounding box center [807, 174] width 110 height 24
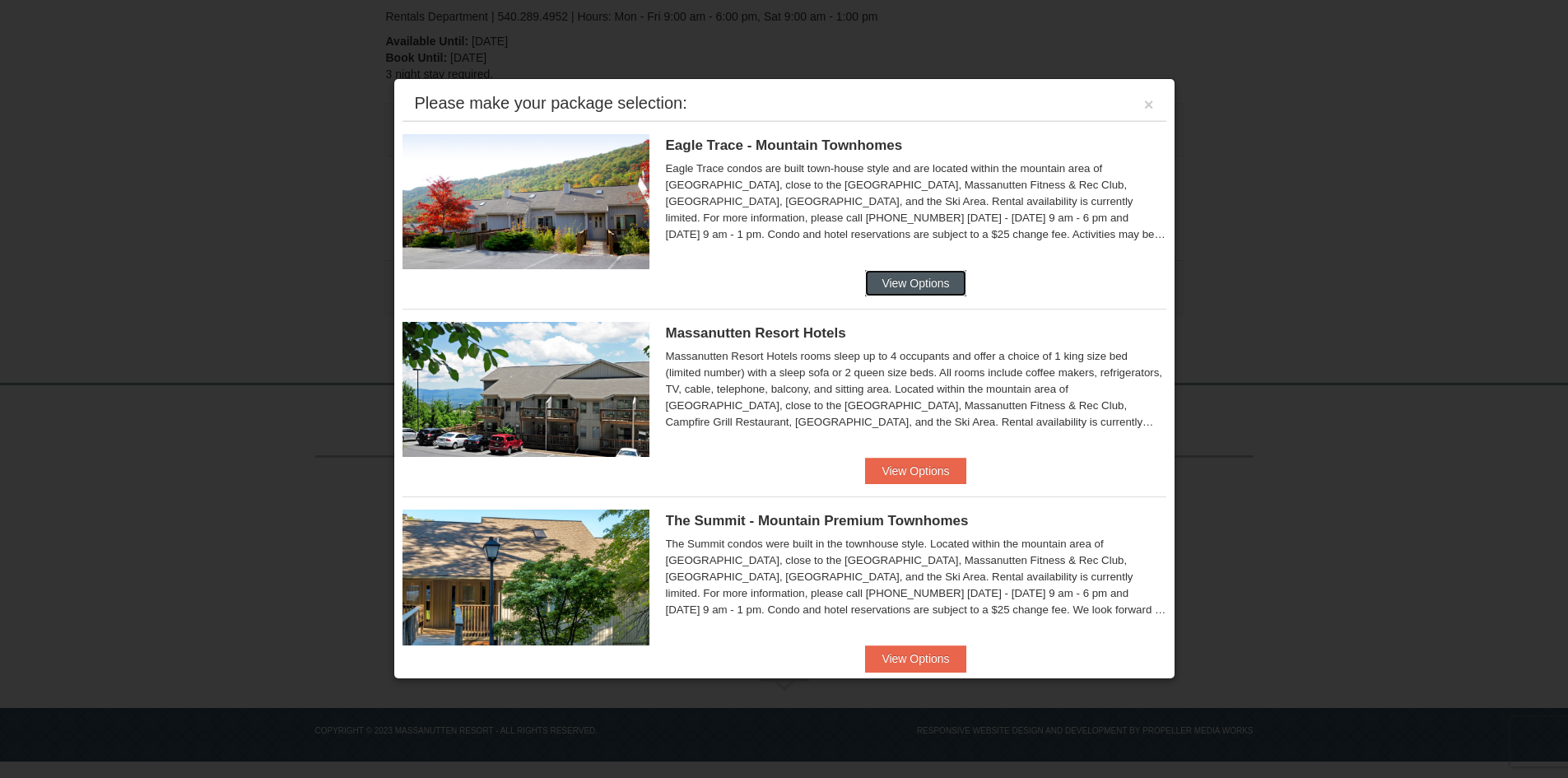
click at [912, 286] on button "View Options" at bounding box center [914, 283] width 100 height 26
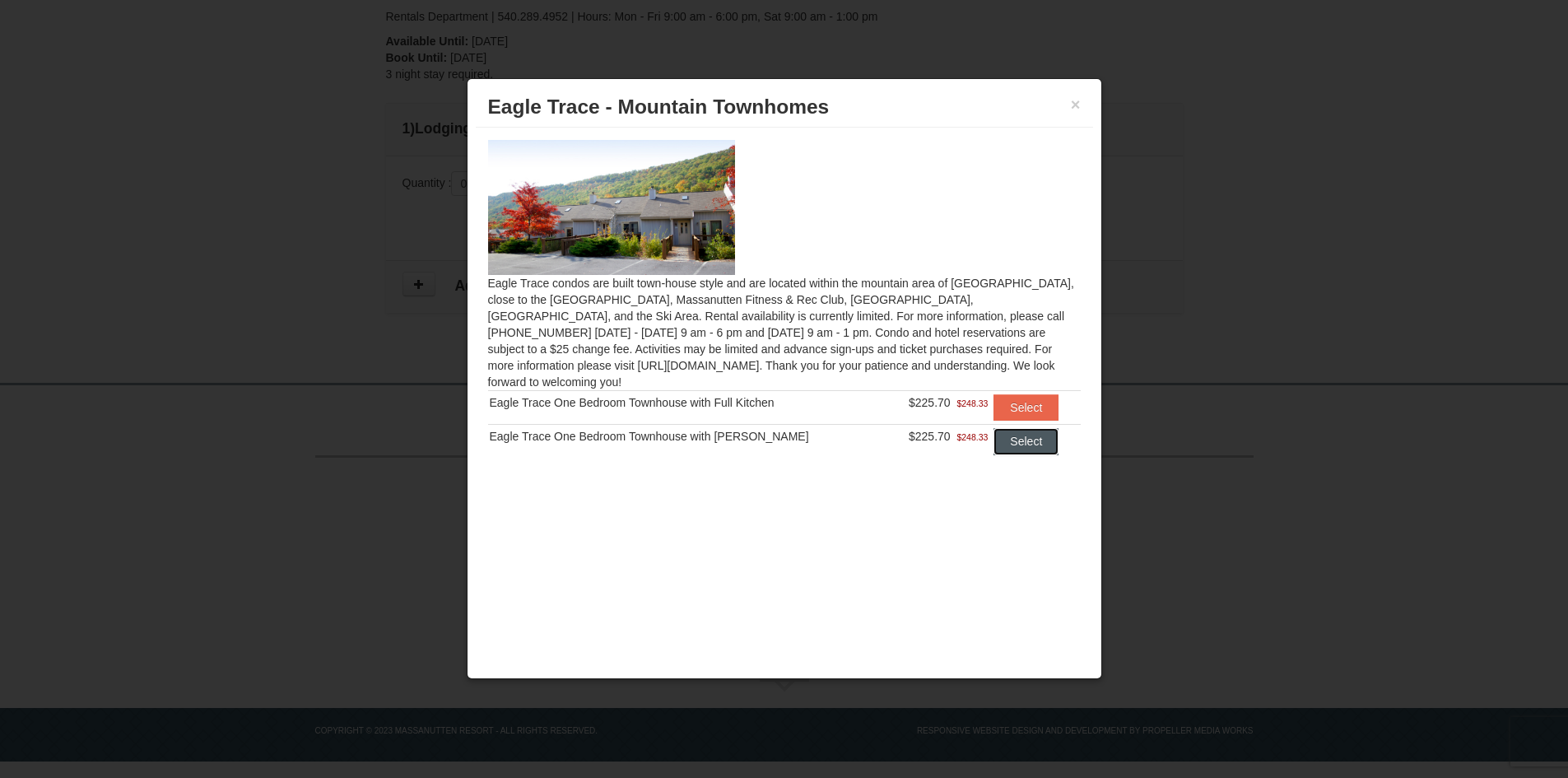
click at [1023, 431] on button "Select" at bounding box center [1025, 441] width 65 height 26
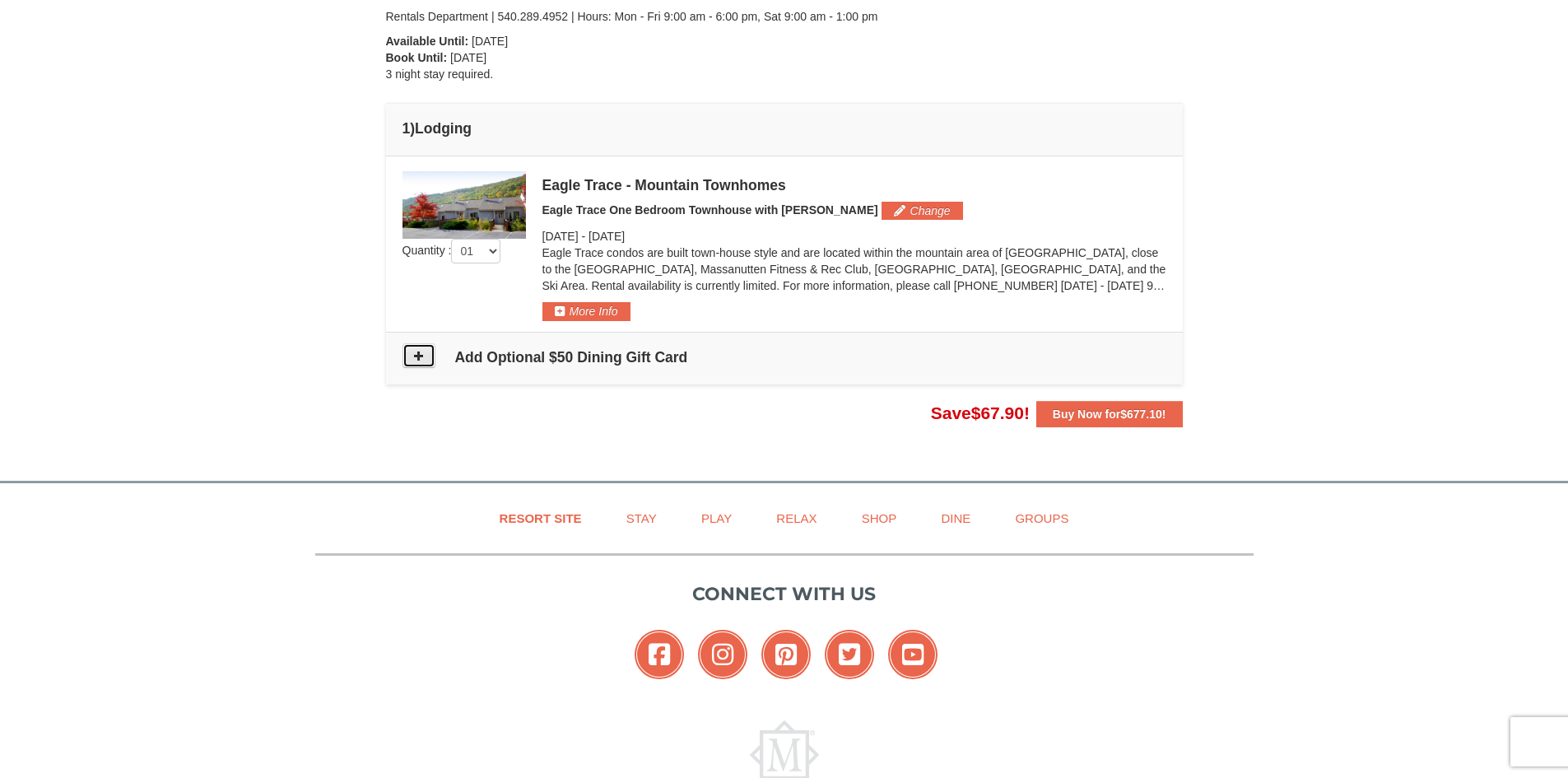
click at [426, 351] on button at bounding box center [419, 355] width 33 height 24
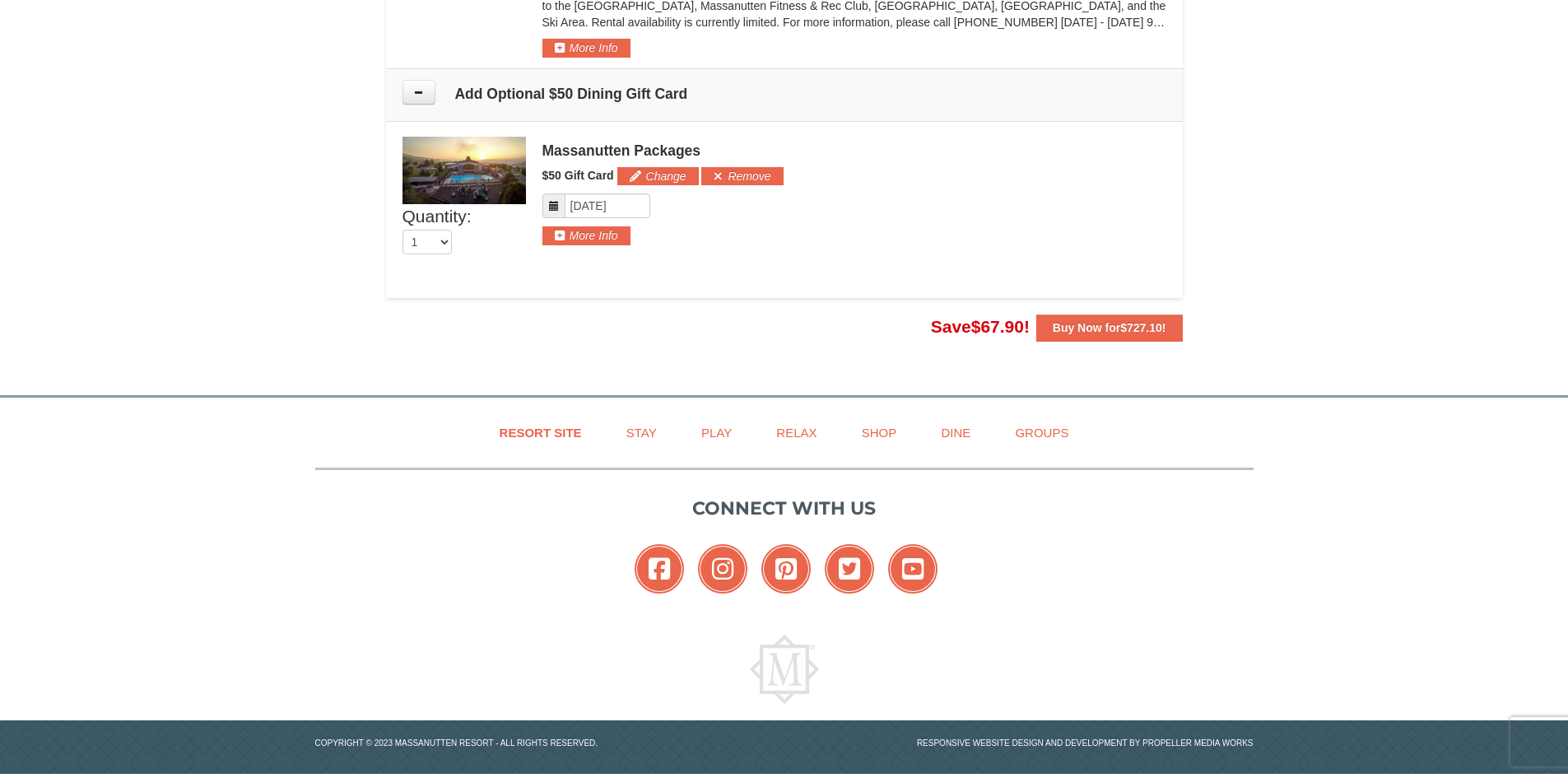
scroll to position [645, 0]
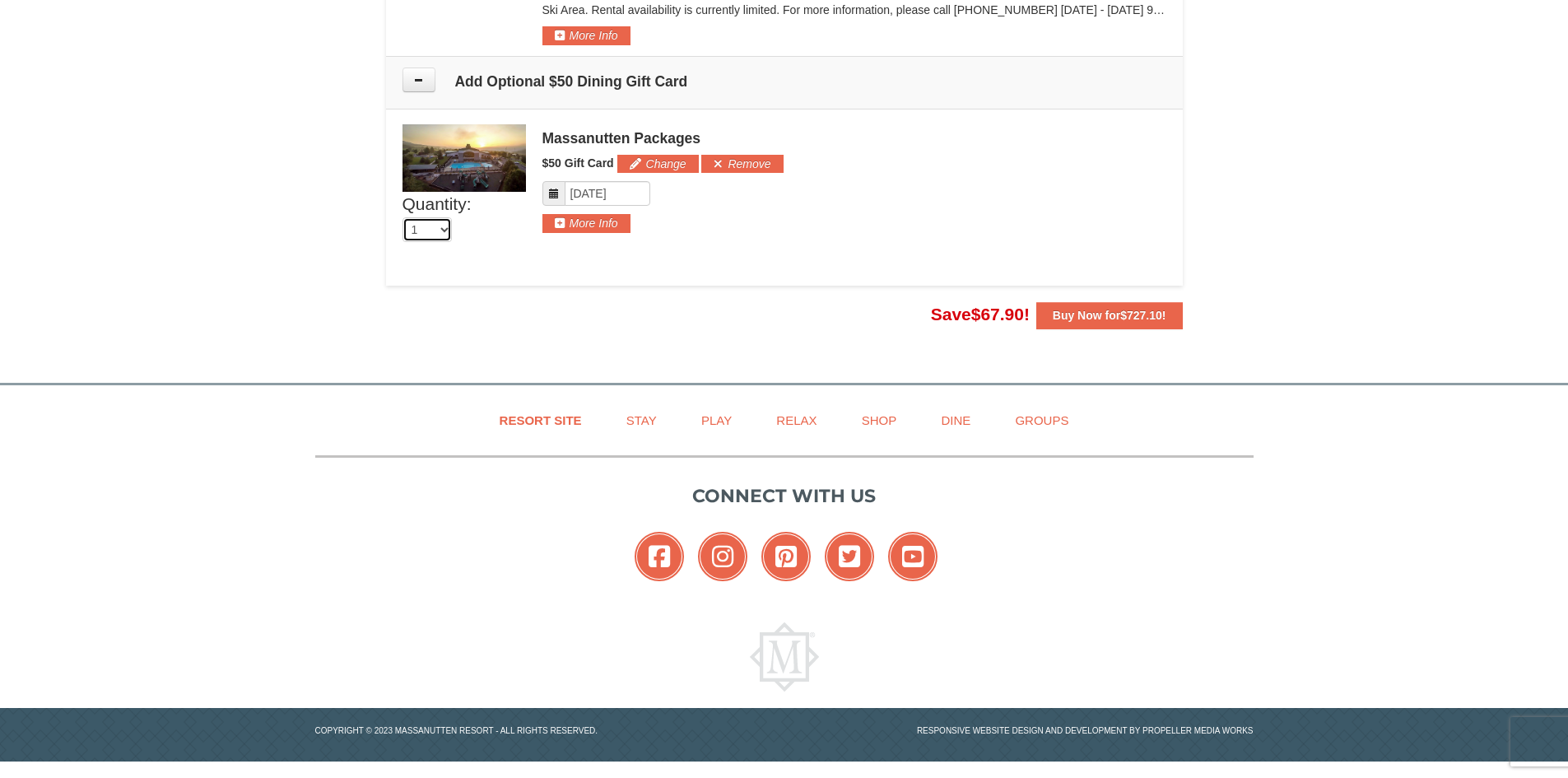
click at [445, 230] on select "0 1 2 3 4 5 6 7 8 9 10 11 12 13 14 15 16" at bounding box center [427, 229] width 50 height 24
select select "3"
click at [403, 217] on select "0 1 2 3 4 5 6 7 8 9 10 11 12 13 14 15 16" at bounding box center [427, 229] width 50 height 24
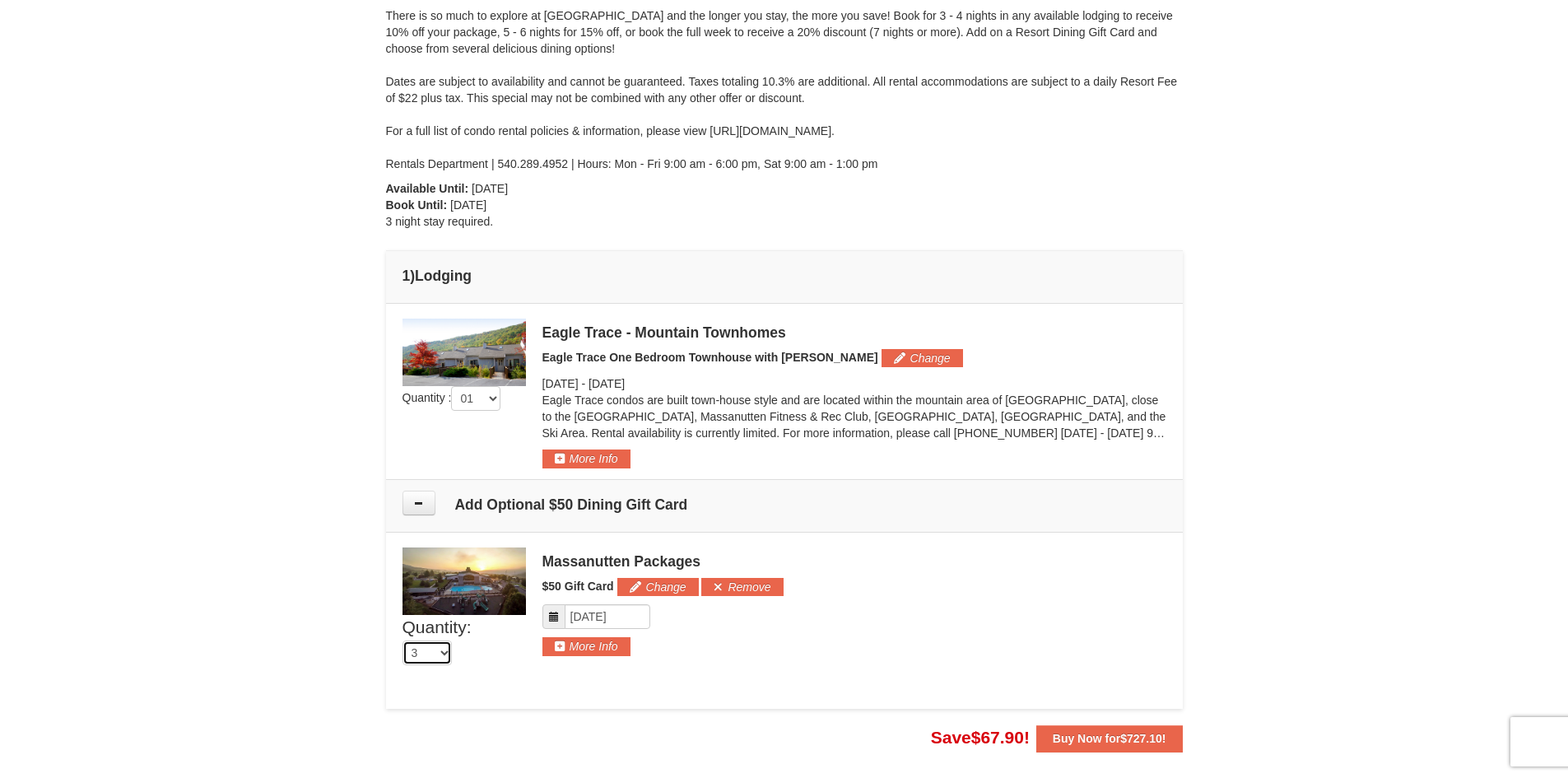
scroll to position [411, 0]
